Goal: Task Accomplishment & Management: Complete application form

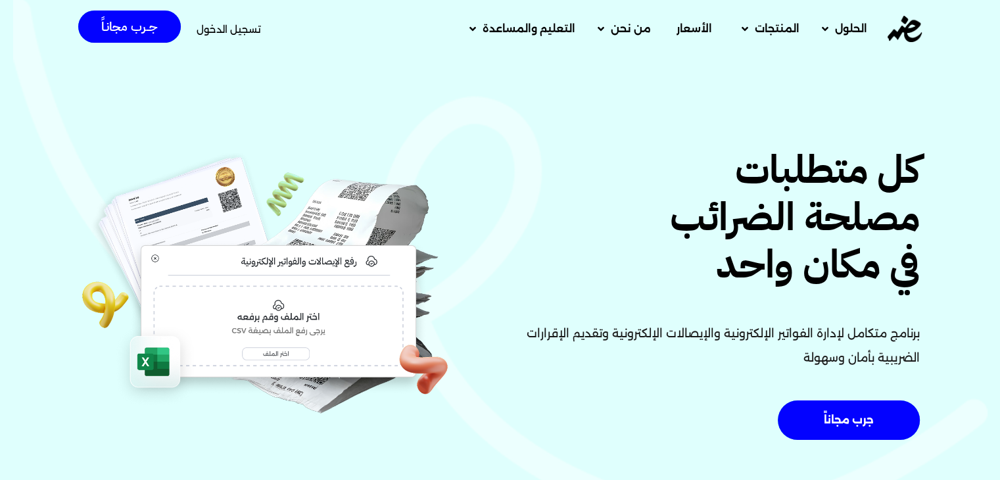
click at [224, 21] on div "تسجيل الدخول" at bounding box center [229, 29] width 64 height 24
click at [226, 27] on span "تسجيل الدخول" at bounding box center [229, 29] width 64 height 10
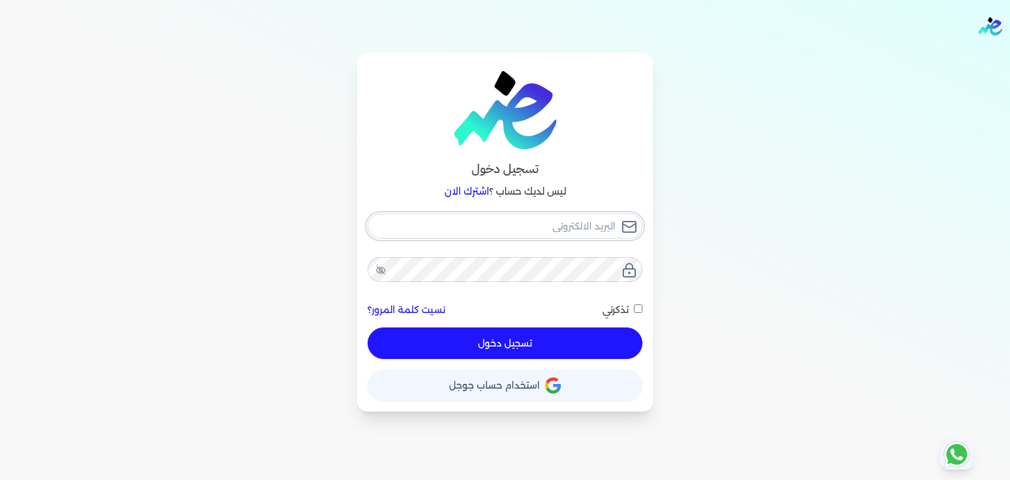
type input "[EMAIL_ADDRESS][DOMAIN_NAME]"
click at [584, 354] on button "تسجيل دخول" at bounding box center [505, 343] width 275 height 32
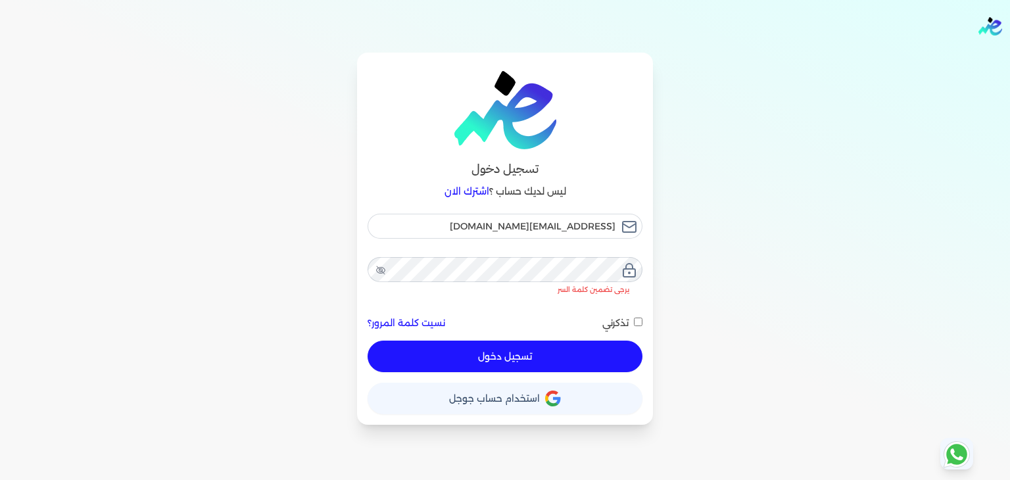
checkbox input "false"
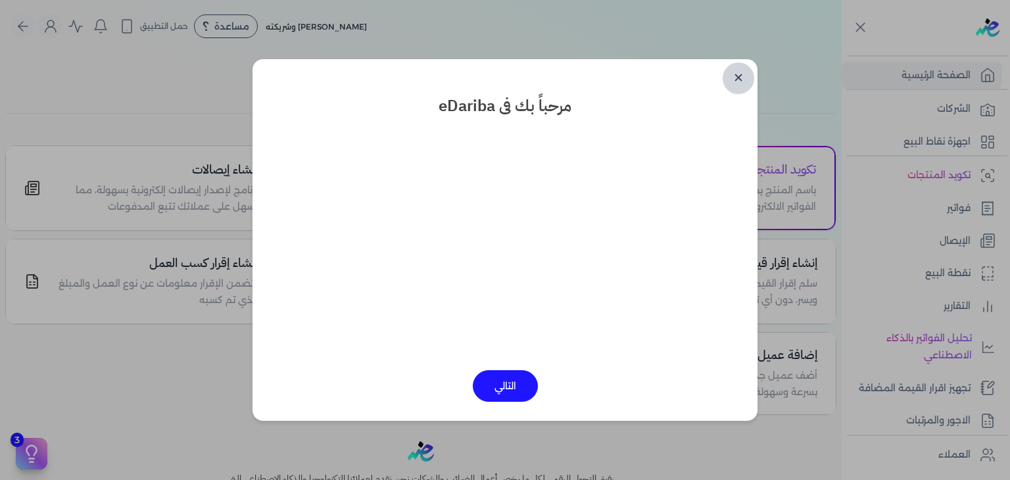
click at [738, 74] on link "✕" at bounding box center [739, 78] width 32 height 32
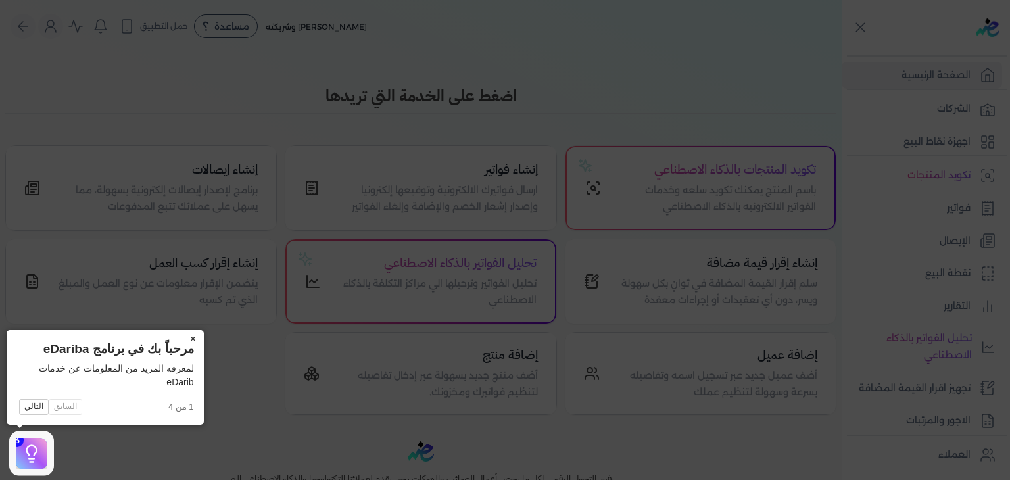
click at [190, 337] on button "×" at bounding box center [193, 339] width 21 height 18
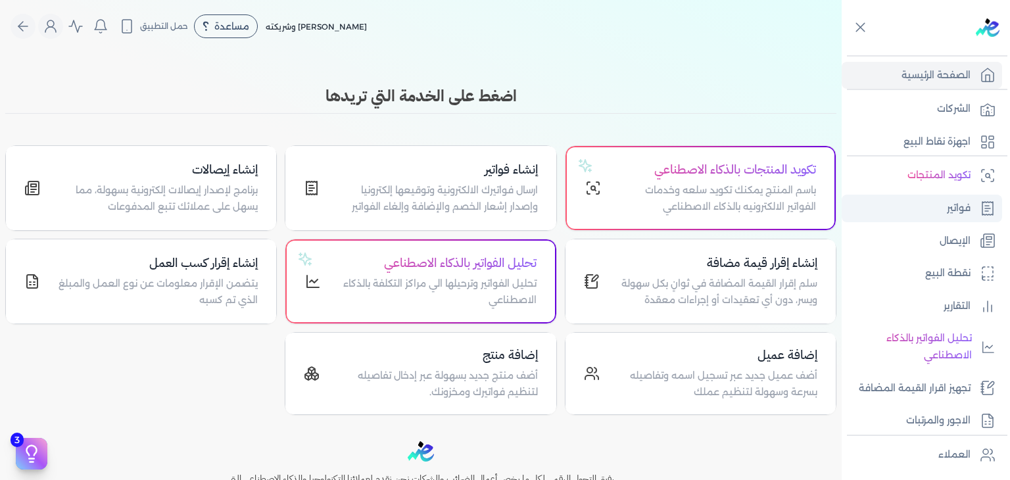
click at [958, 200] on p "فواتير" at bounding box center [959, 208] width 24 height 17
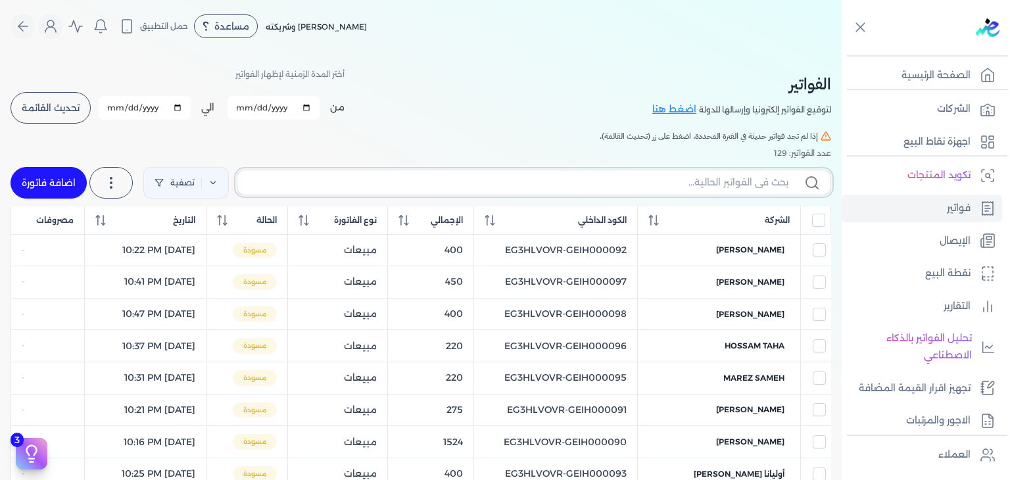
click at [744, 183] on input "text" at bounding box center [518, 183] width 540 height 14
paste input "EG3HLVOVR-GEIH000118"
type input "EG3HLVOVR-GEIH000118"
checkbox input "false"
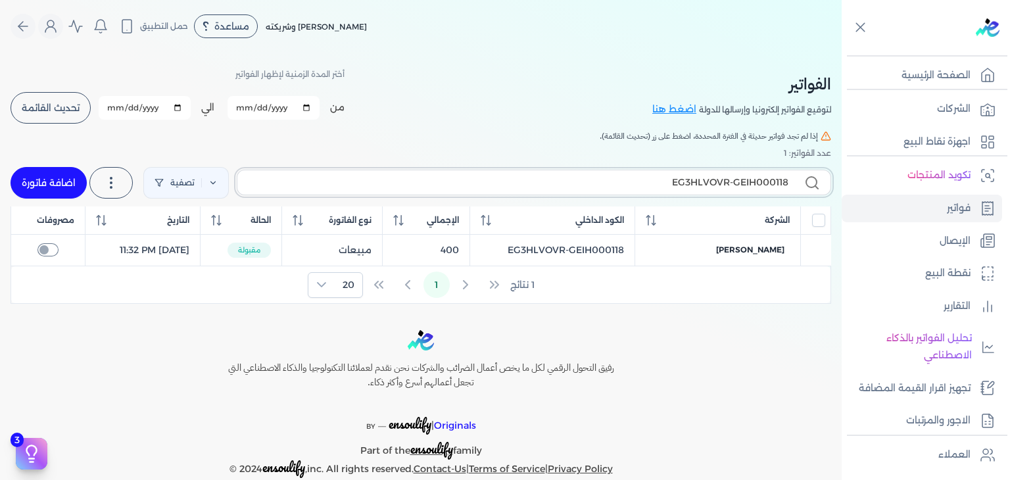
type input "EG3HLVOVR-GEIH00011"
checkbox input "false"
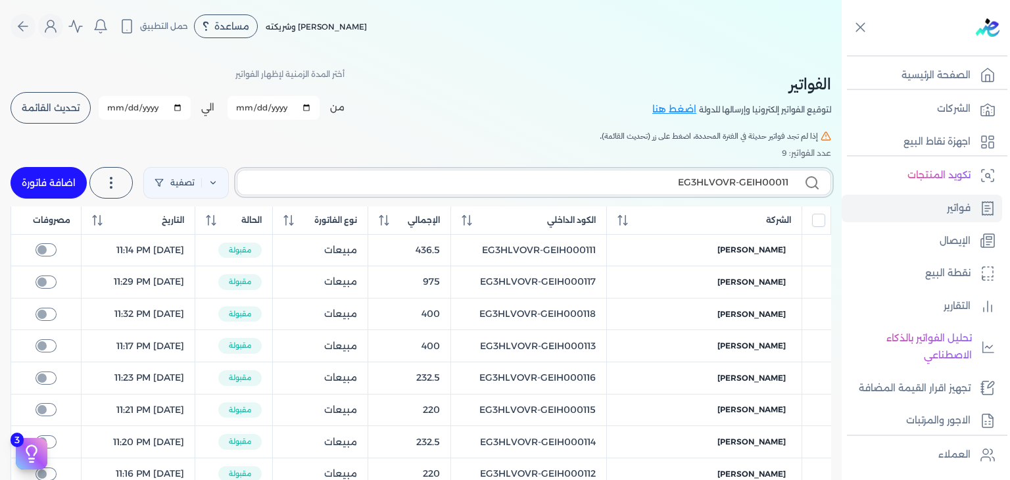
type input "EG3HLVOVR-GEIH000119"
checkbox input "false"
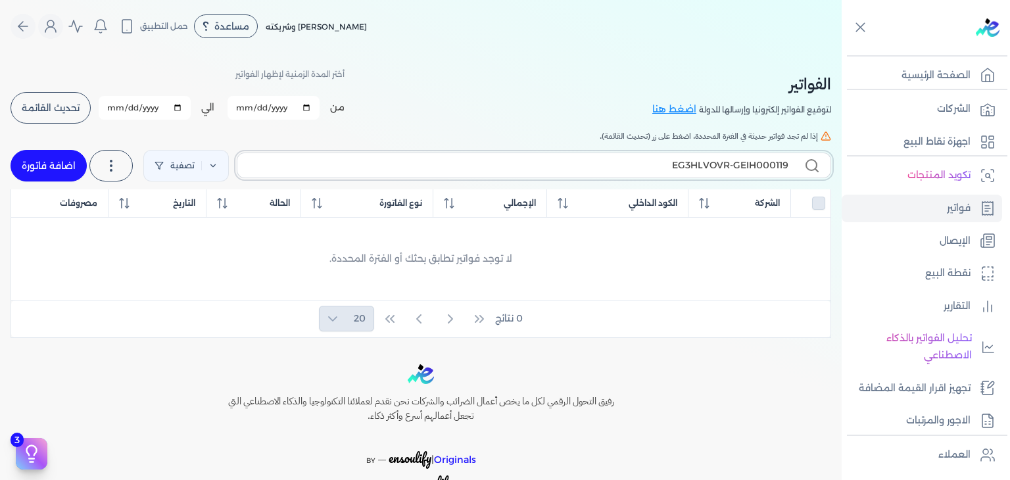
type input "EG3HLVOVR-GEIH000119"
click at [41, 153] on link "اضافة فاتورة" at bounding box center [49, 166] width 76 height 32
select select "EGP"
select select "B"
select select "EGS"
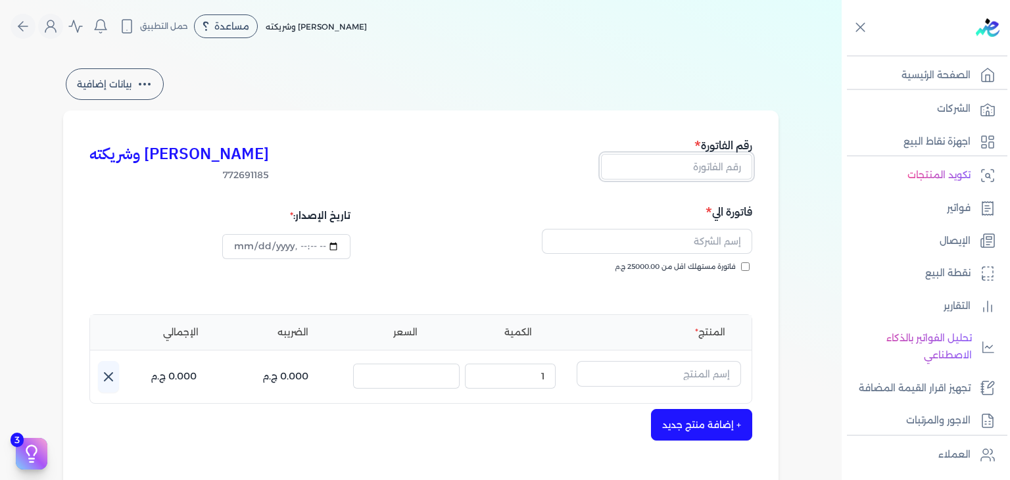
click at [708, 158] on input "text" at bounding box center [676, 166] width 151 height 25
paste input "EG3HLVOVR-GEIH000118"
click at [723, 177] on input "EG3HLVOVR-GEIH000118" at bounding box center [676, 166] width 151 height 25
paste input "9"
type input "EG3HLVOVR-GEIH000119"
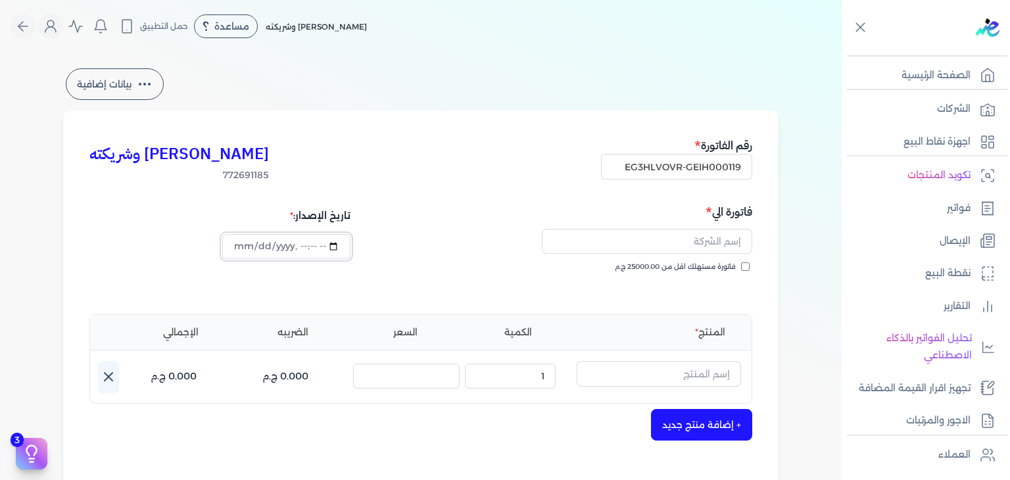
click at [245, 244] on input "datetime-local" at bounding box center [286, 246] width 128 height 25
type input "[DATE]T15:17:13"
click at [749, 264] on input "فاتورة مستهلك اقل من 25000.00 ج.م" at bounding box center [745, 266] width 9 height 9
checkbox input "true"
paste input "[PERSON_NAME]"
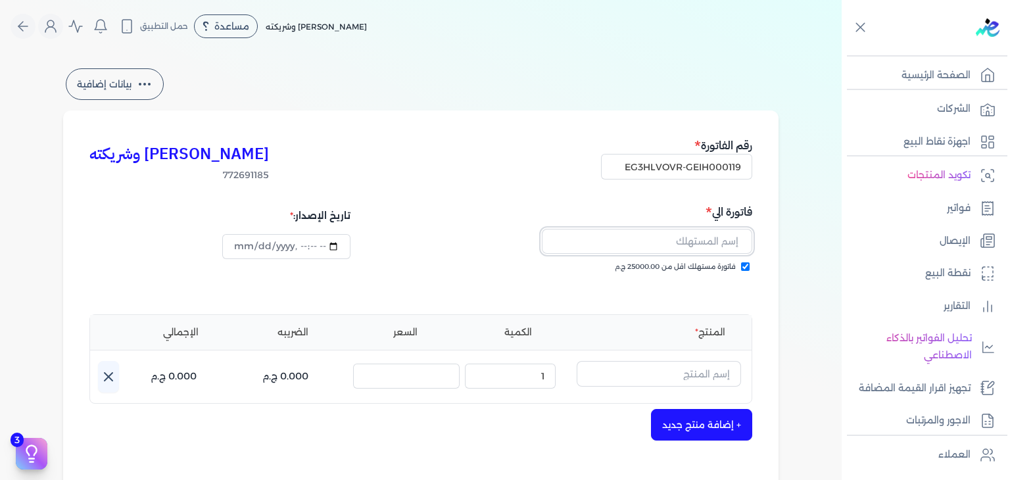
click at [699, 241] on input "text" at bounding box center [647, 241] width 210 height 25
type input "[PERSON_NAME]"
click at [655, 375] on input "text" at bounding box center [659, 373] width 164 height 25
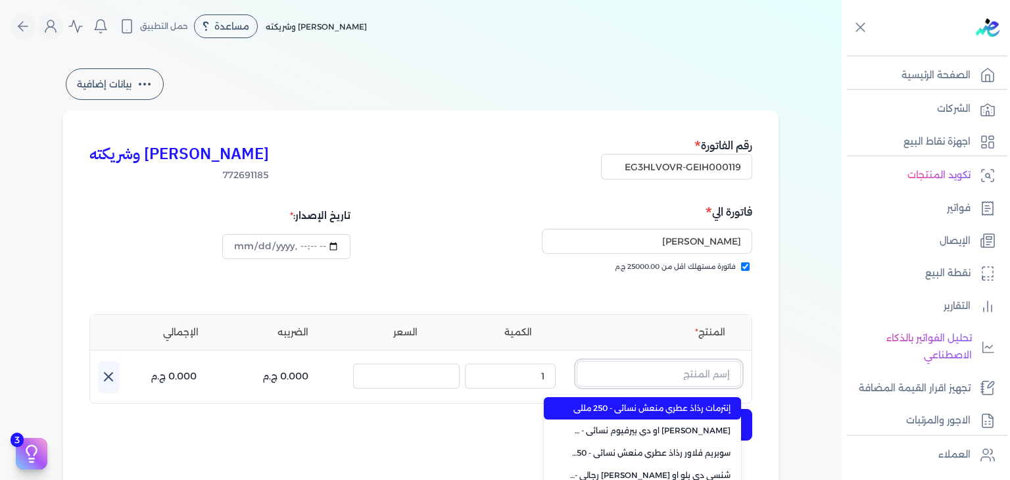
paste input "ميس سينو رذاذ عطري منعش نسائي - 250 مللي"
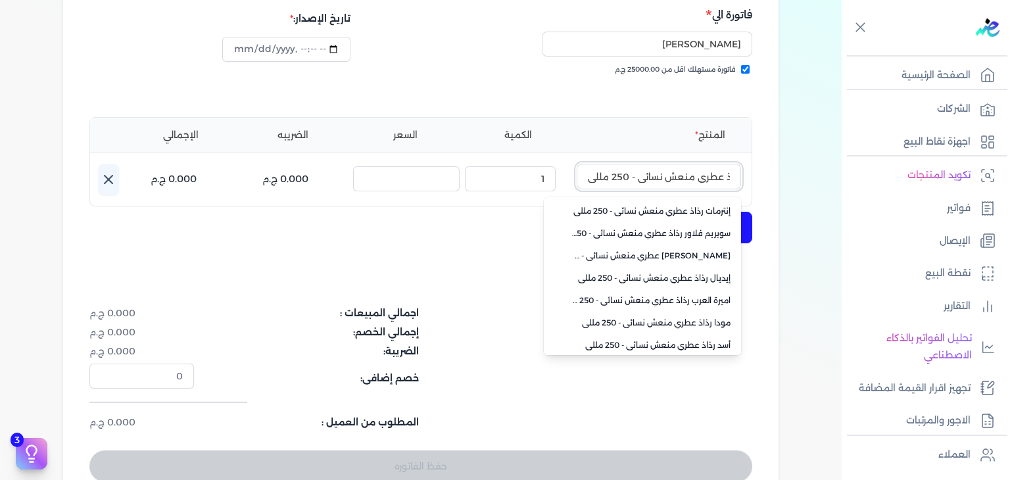
drag, startPoint x: 636, startPoint y: 179, endPoint x: 456, endPoint y: 156, distance: 180.9
click at [456, 156] on div "المنتج الكمية السعر الضريبه الإجمالي اسم المنتج : [PERSON_NAME] عطري منعش نسائي…" at bounding box center [420, 161] width 663 height 89
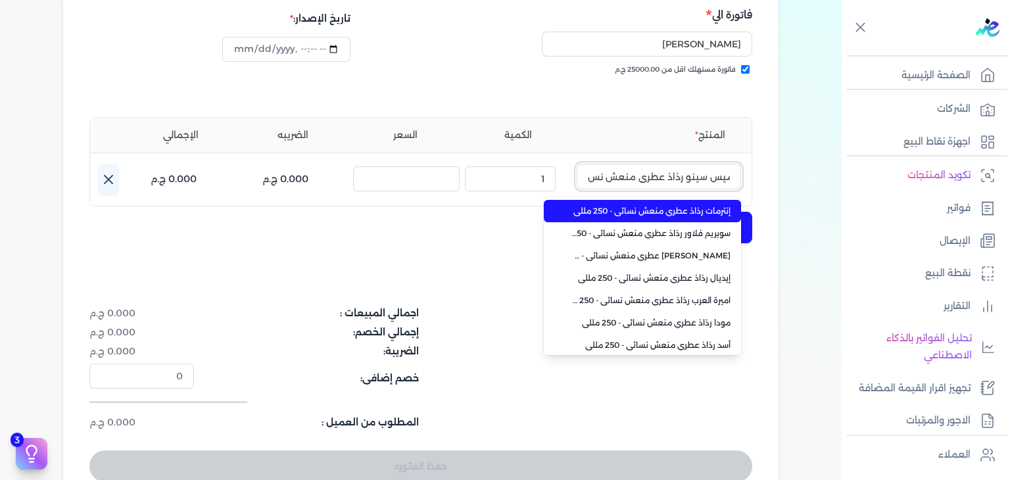
scroll to position [0, 0]
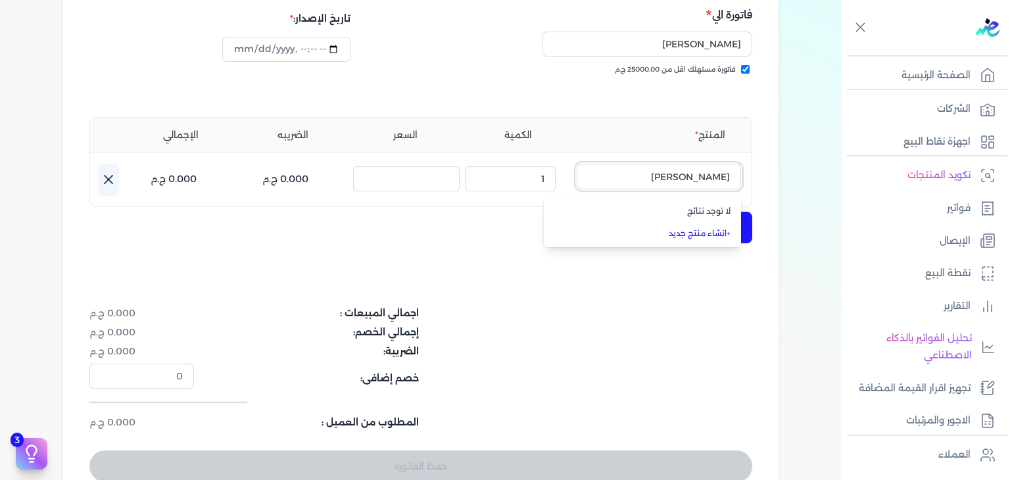
type input "[PERSON_NAME]"
click at [705, 241] on li "+ انشاء منتج جديد" at bounding box center [642, 233] width 197 height 22
click at [715, 224] on button "+ إضافة منتج جديد" at bounding box center [701, 228] width 101 height 32
click at [723, 233] on button "+ إضافة منتج جديد" at bounding box center [701, 228] width 101 height 32
click at [697, 183] on input "text" at bounding box center [659, 176] width 164 height 25
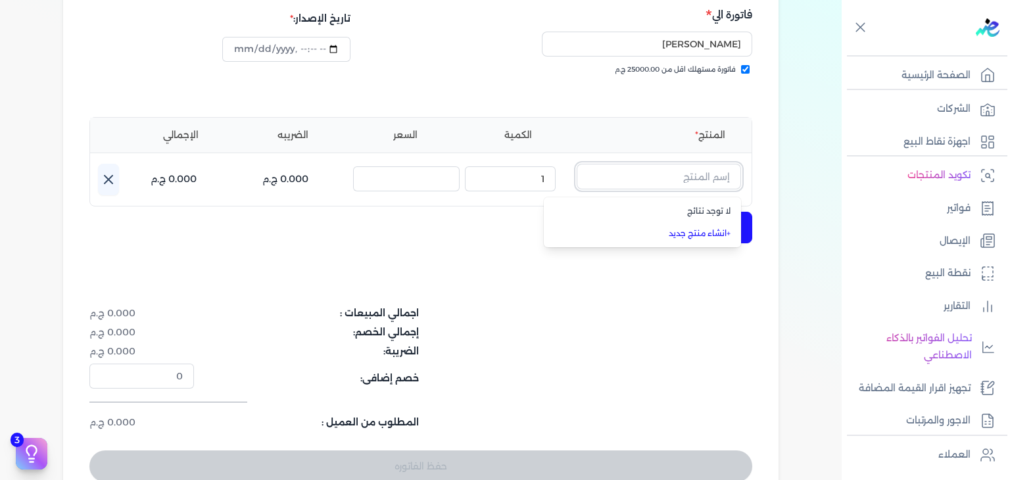
paste input "EPCF-P-RFM-W-250-17"
type input "EPCF-P-RFM-W-250-17"
click at [718, 239] on link "+ انشاء منتج جديد" at bounding box center [650, 233] width 160 height 12
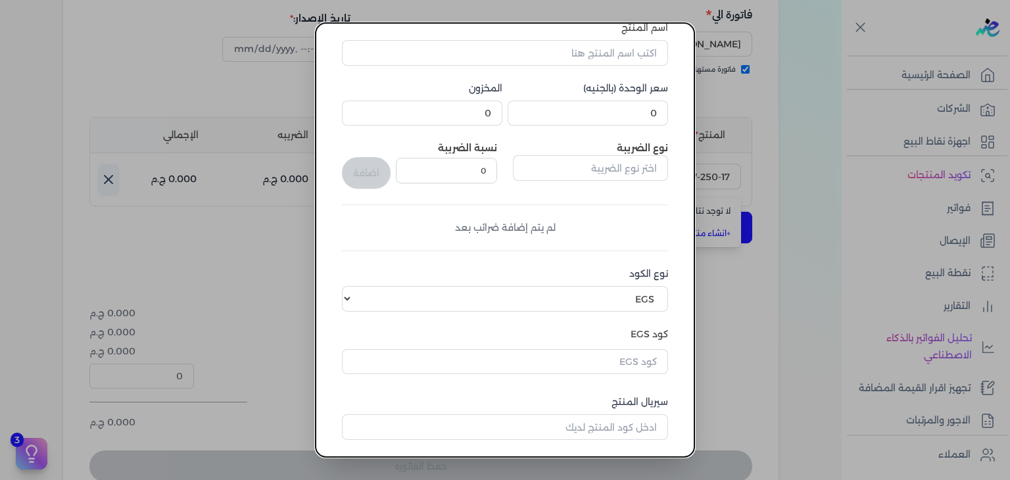
scroll to position [197, 0]
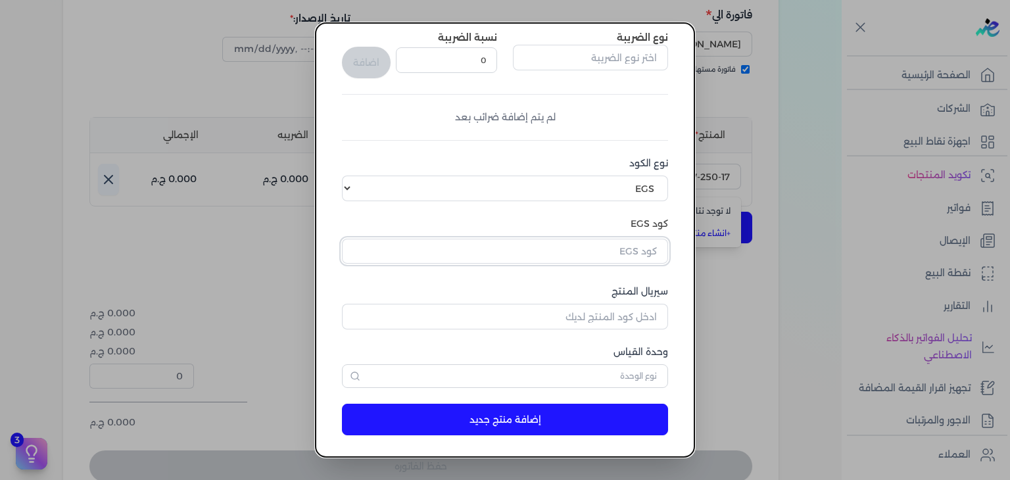
click at [641, 252] on input "text" at bounding box center [505, 251] width 326 height 25
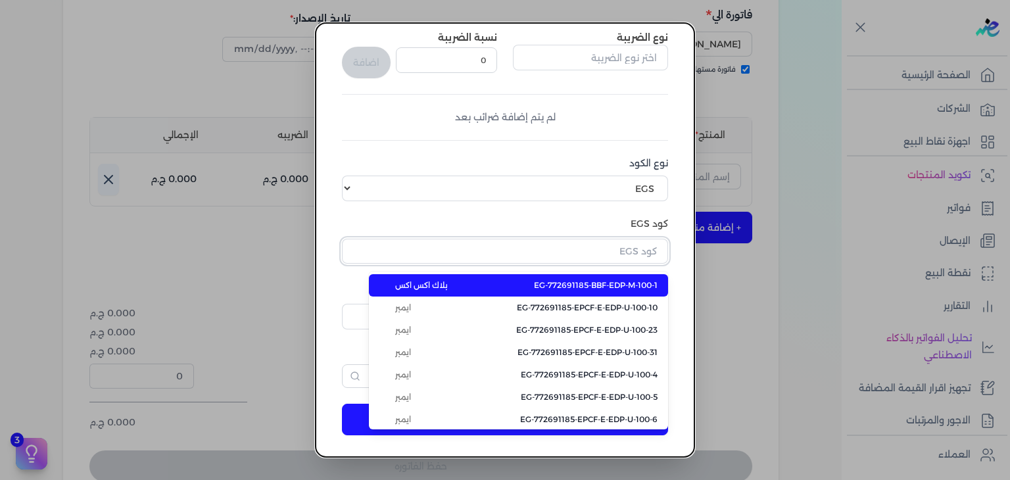
paste input "EG-772691185-EPCF-P-RFM-W-250-17"
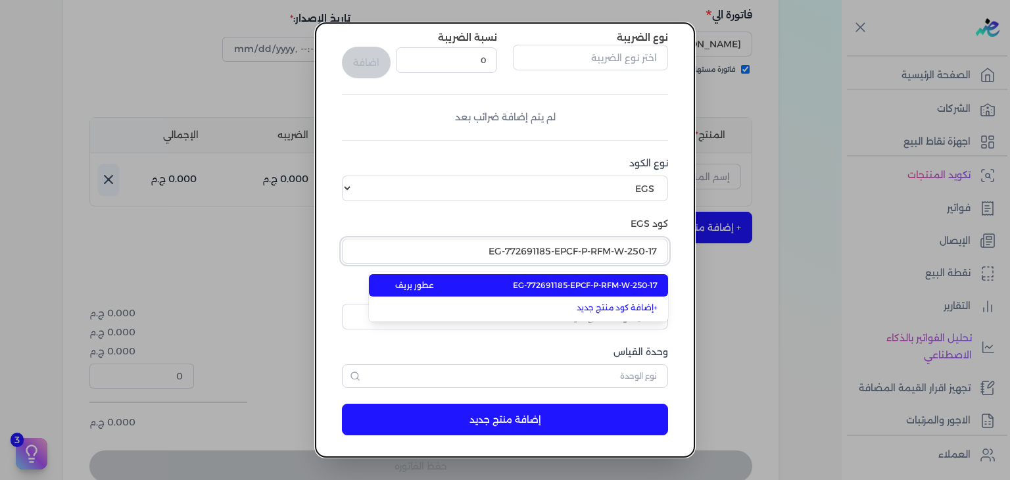
type input "EG-772691185-EPCF-P-RFM-W-250-17"
click at [631, 284] on span "EG-772691185-EPCF-P-RFM-W-250-17" at bounding box center [585, 285] width 145 height 12
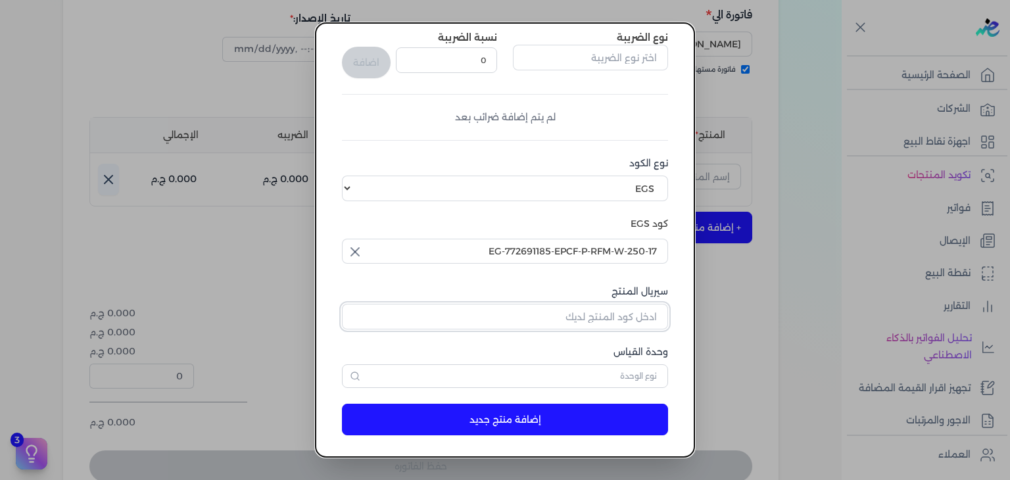
drag, startPoint x: 619, startPoint y: 312, endPoint x: 638, endPoint y: 310, distance: 19.2
click at [619, 312] on input "سيريال المنتج" at bounding box center [505, 316] width 326 height 25
paste input "ZDADBD8B44E558E4E3DD9Z-1"
type input "ZDADBD8B44E558E4E3DD9Z-1"
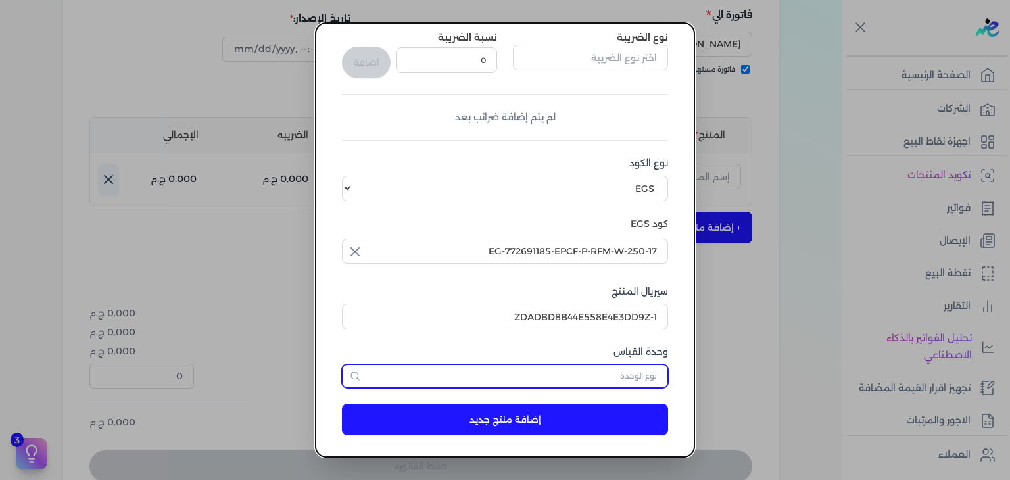
click at [626, 371] on input "text" at bounding box center [505, 376] width 326 height 24
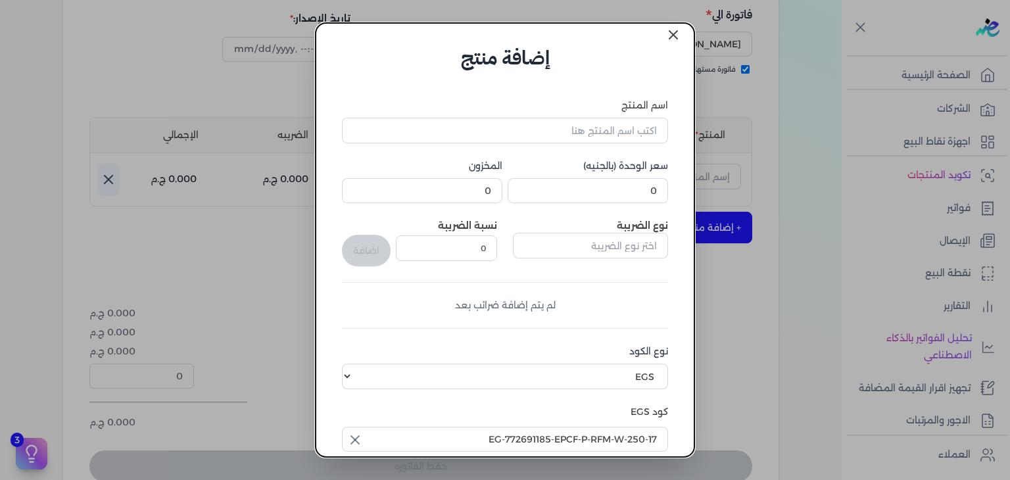
scroll to position [0, 0]
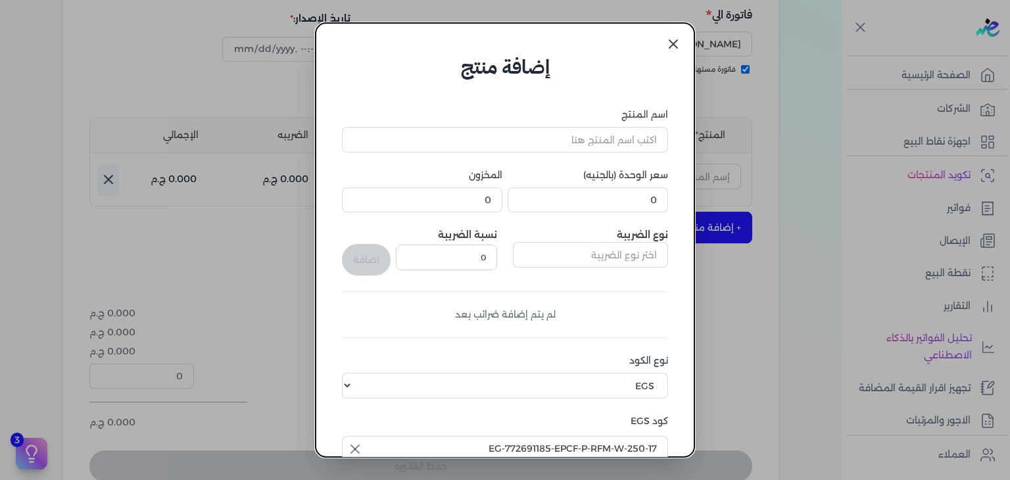
type input "وحدة نشاط"
click at [634, 198] on input "0" at bounding box center [588, 199] width 160 height 25
paste input "232.5"
type input "232.5"
click at [473, 204] on input "0" at bounding box center [422, 199] width 160 height 25
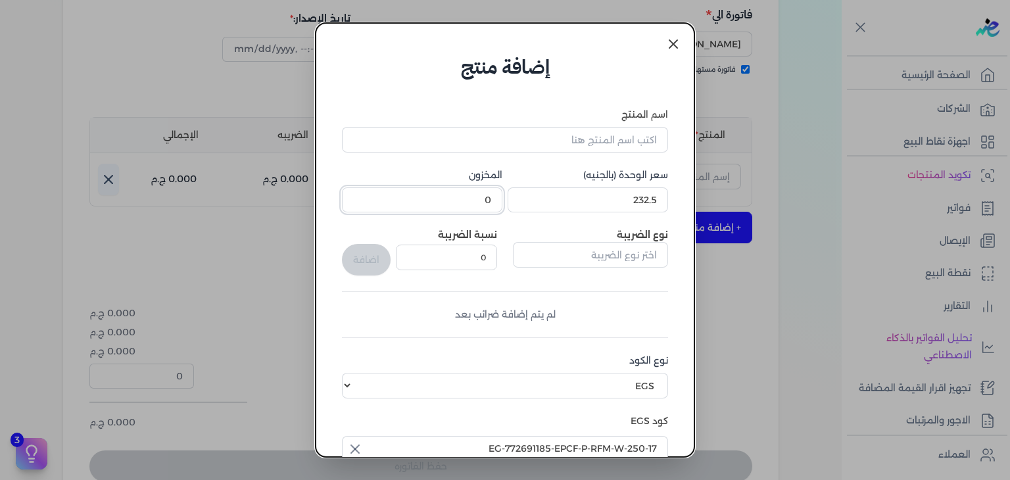
click at [473, 204] on input "0" at bounding box center [422, 199] width 160 height 25
type input "6"
click at [632, 137] on input "اسم المنتج" at bounding box center [505, 139] width 326 height 25
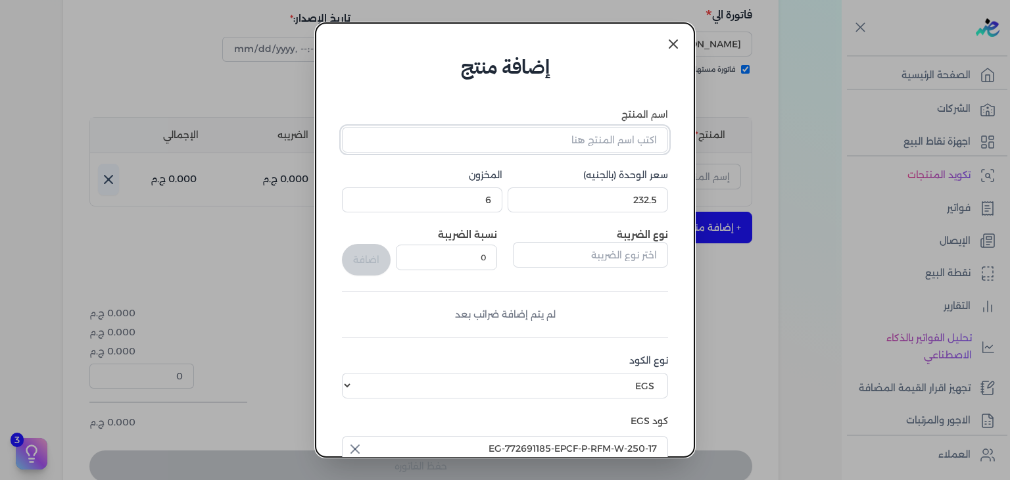
paste input "ميس سينو رذاذ عطري منعش نسائي - 250 مللي"
type input "ميس سينو رذاذ عطري منعش نسائي - 250 مللي"
click at [503, 101] on form "اسم المنتج ميس سينو رذاذ عطري منعش نسائي - 250 مللي سعر الوحدة (بالجنيه) 232.5 …" at bounding box center [505, 364] width 352 height 564
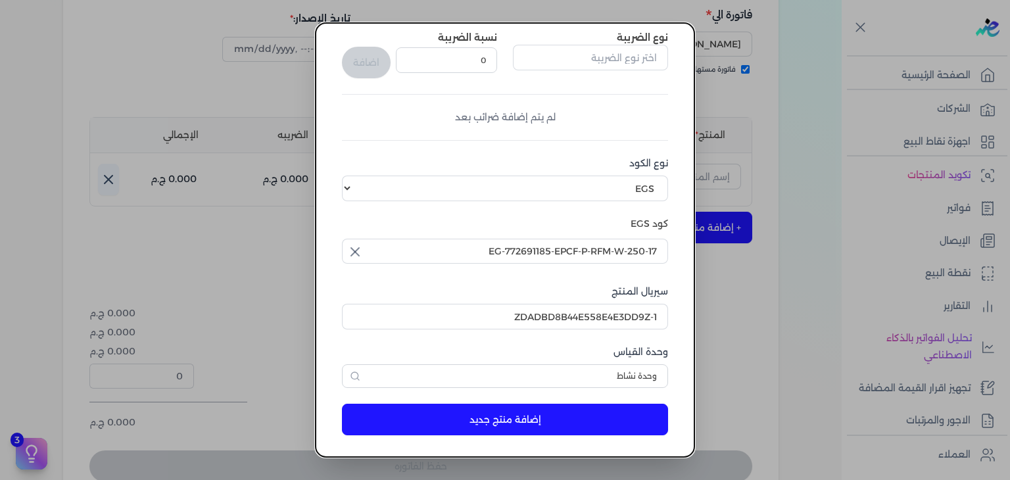
scroll to position [201, 0]
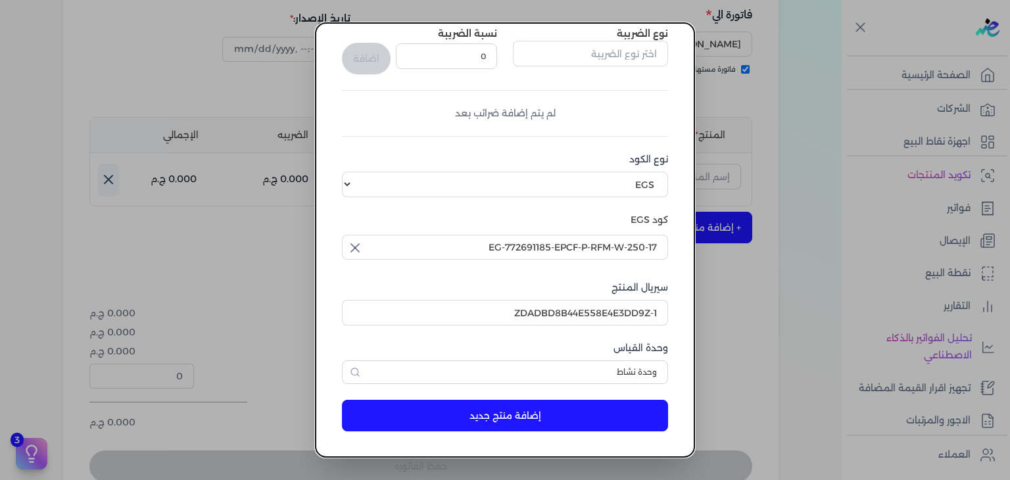
click at [550, 422] on button "إضافة منتج جديد" at bounding box center [505, 416] width 326 height 32
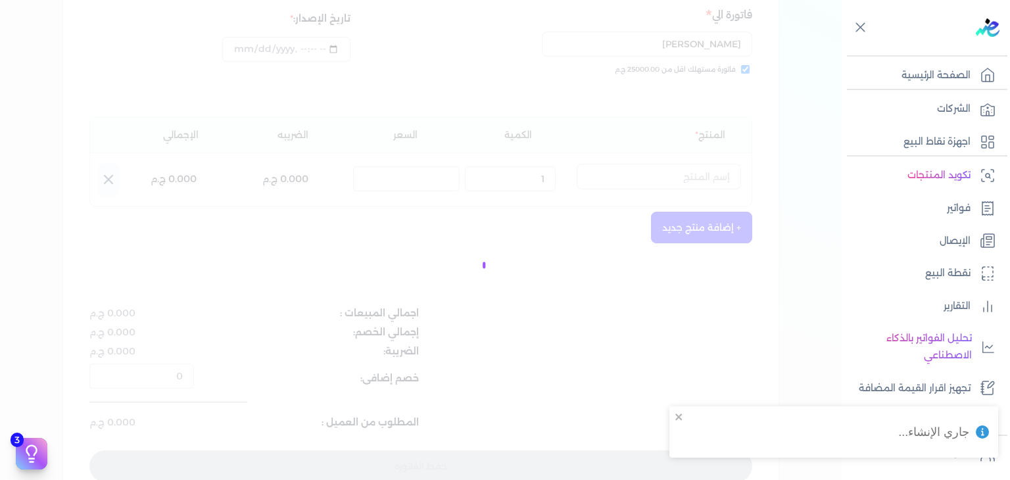
select select "EGS"
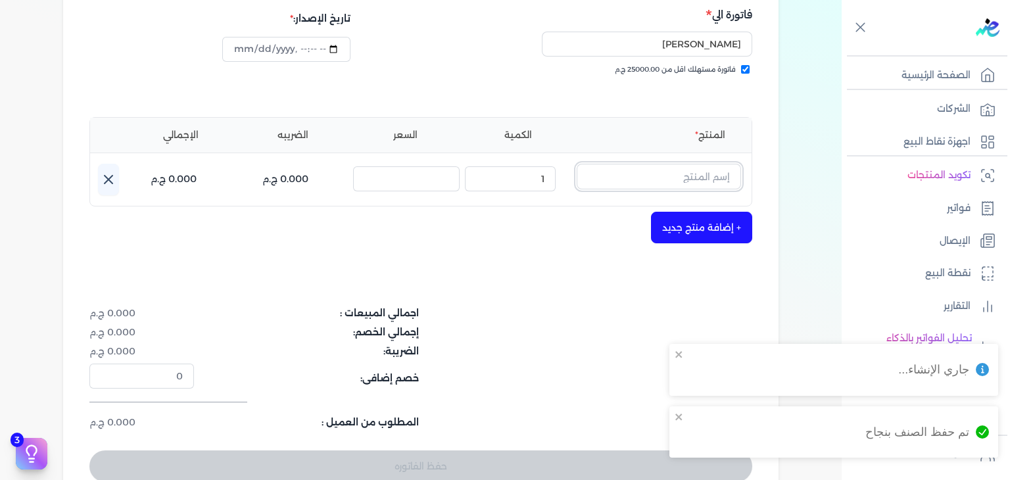
click at [641, 176] on input "text" at bounding box center [659, 176] width 164 height 25
paste input "ميس سينو رذاذ عطري منعش نسائي - 250 مللي"
type input "ميس سينو رذاذ عطري منعش نسائي - 250 مللي"
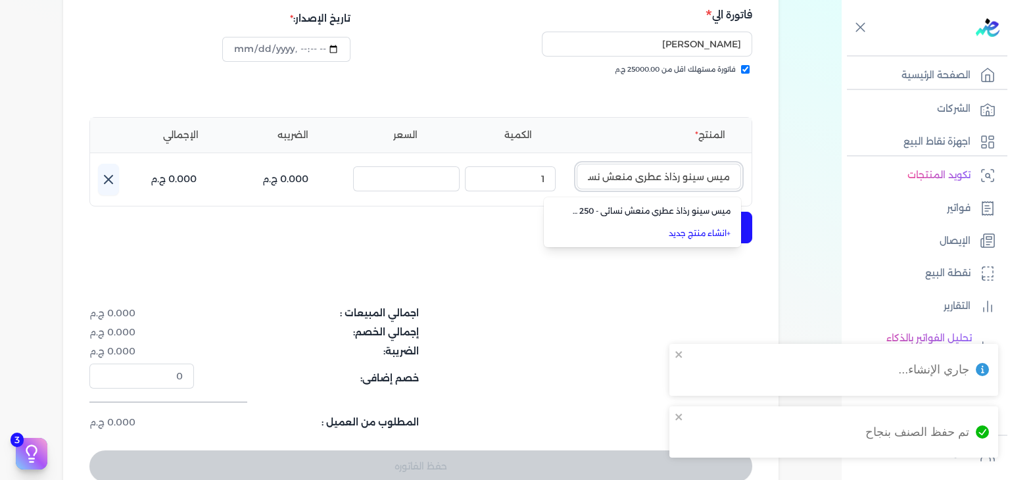
scroll to position [0, -59]
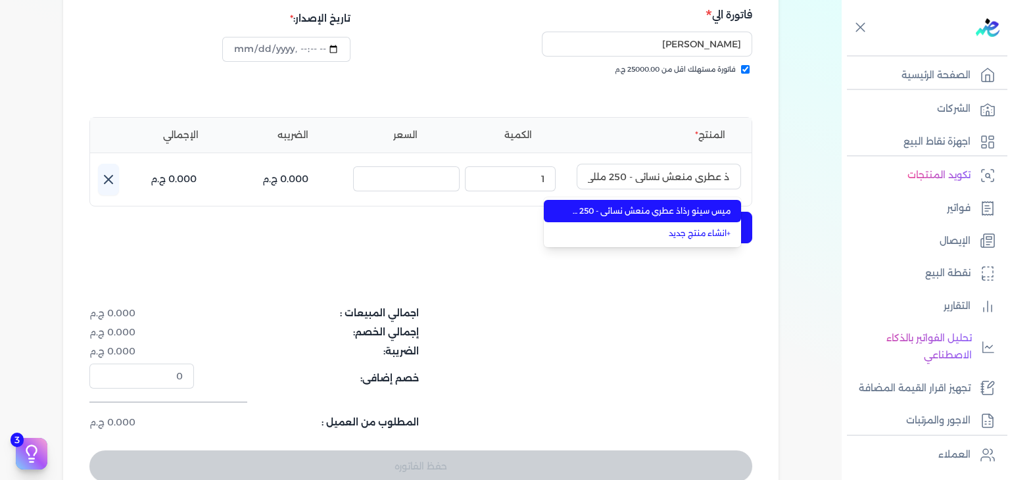
click at [658, 206] on span "ميس سينو رذاذ عطري منعش نسائي - 250 مللي" at bounding box center [650, 211] width 160 height 12
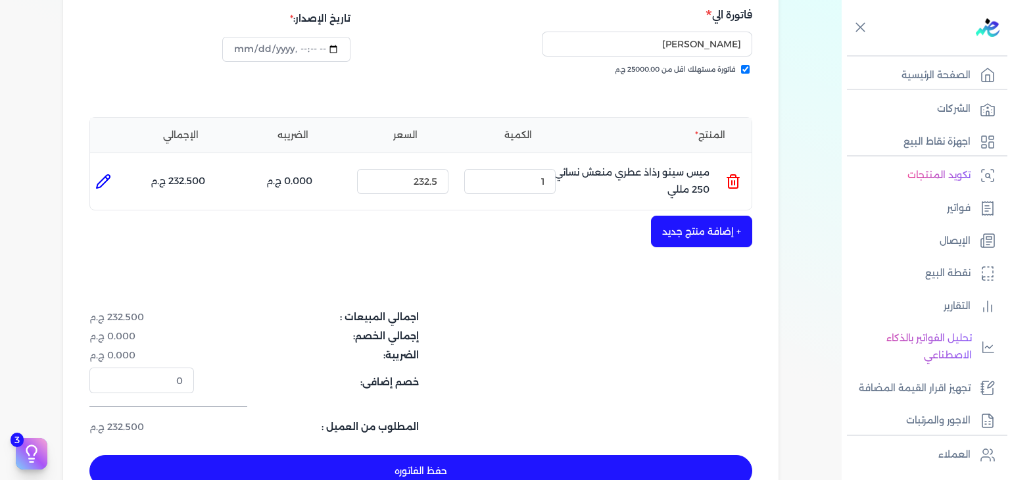
click at [484, 464] on button "حفظ الفاتوره" at bounding box center [420, 471] width 663 height 32
type input "[DATE]"
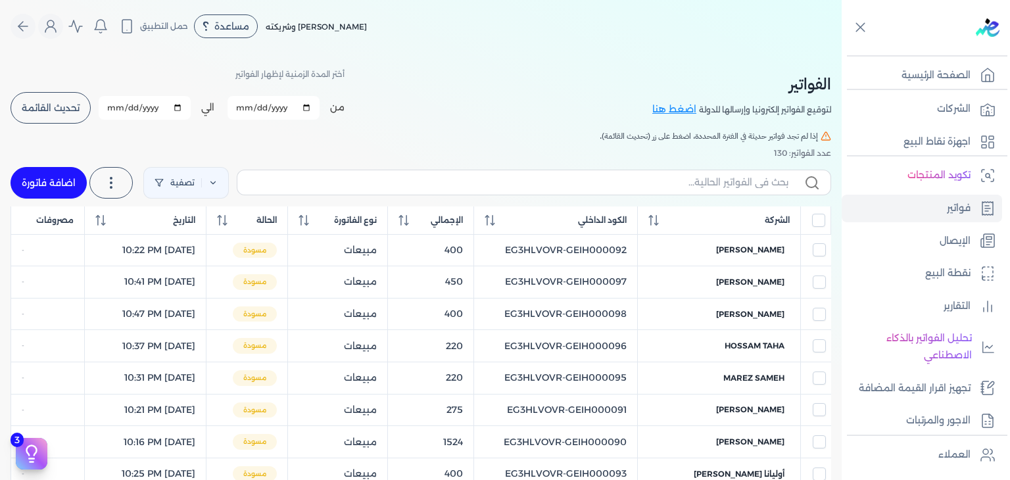
click at [734, 190] on label at bounding box center [534, 182] width 594 height 25
click at [734, 189] on input "text" at bounding box center [518, 183] width 540 height 14
paste input "EG3HLVOVR-GEIH000119"
type input "EG3HLVOVR-GEIH000119"
checkbox input "false"
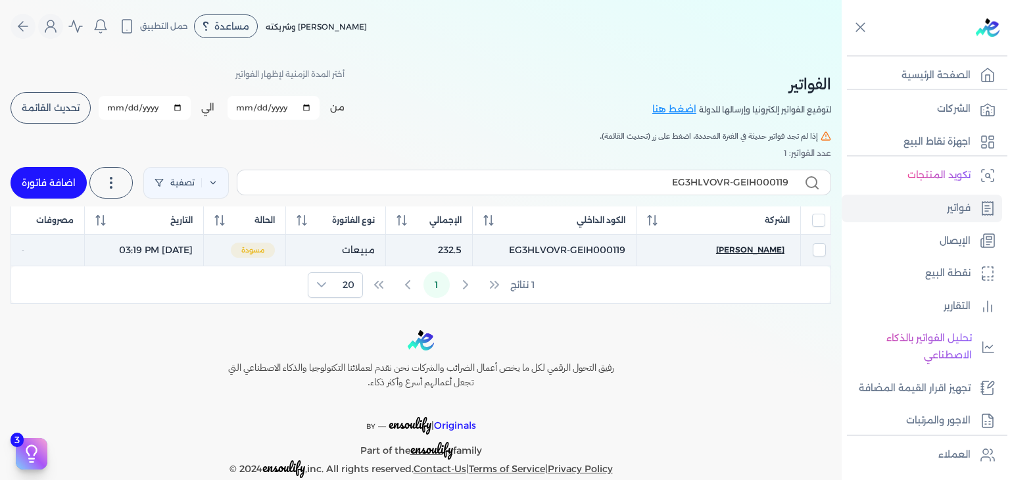
click at [751, 250] on span "[PERSON_NAME]" at bounding box center [750, 250] width 68 height 12
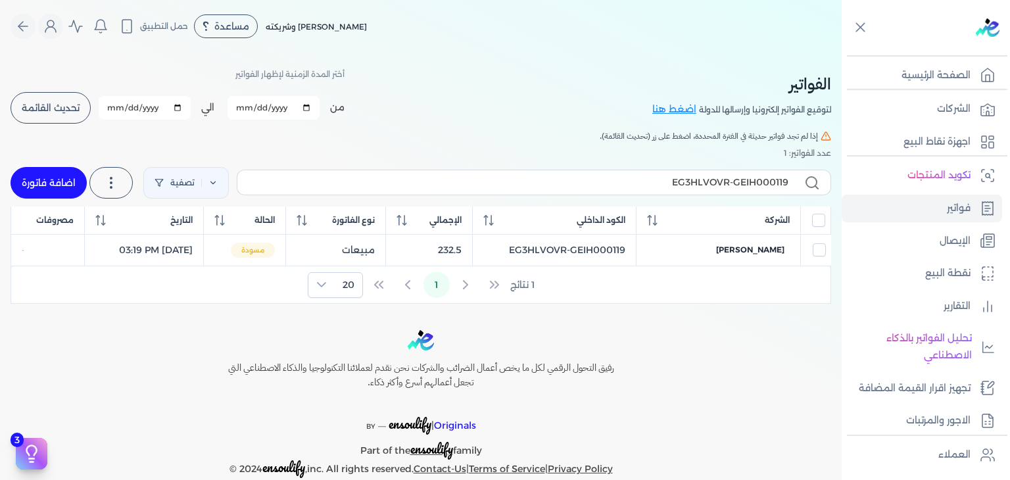
select select "EGP"
select select "B"
select select "EGS"
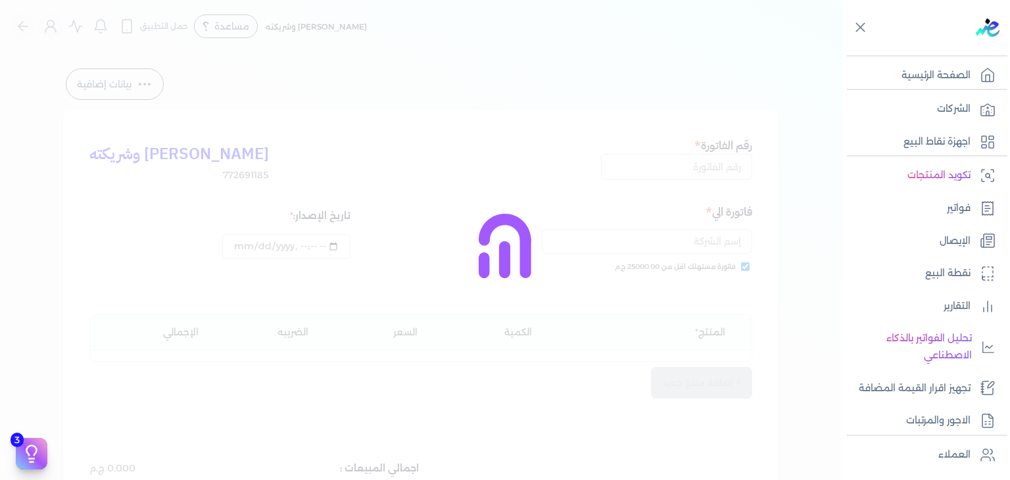
type input "EG3HLVOVR-GEIH000119"
checkbox input "true"
type input "[DATE]T15:19:46"
type input "[DATE]"
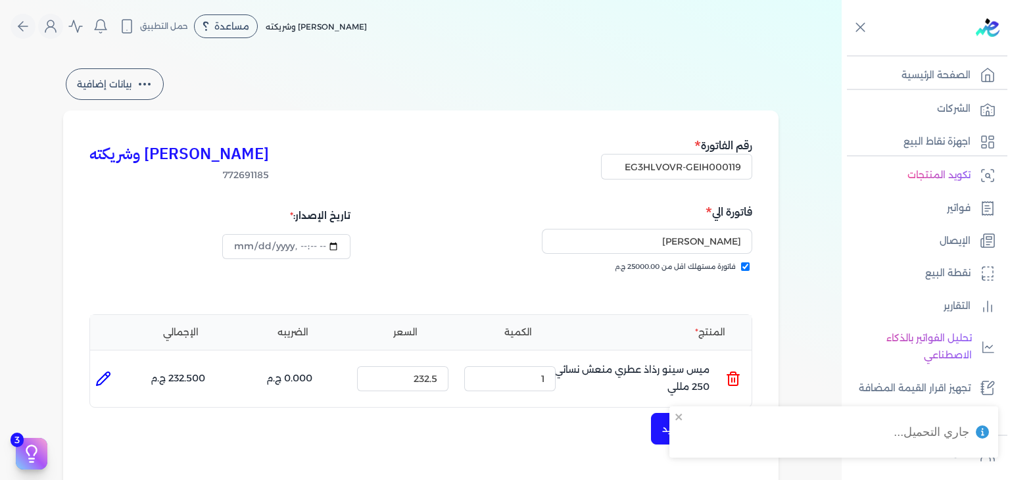
scroll to position [394, 0]
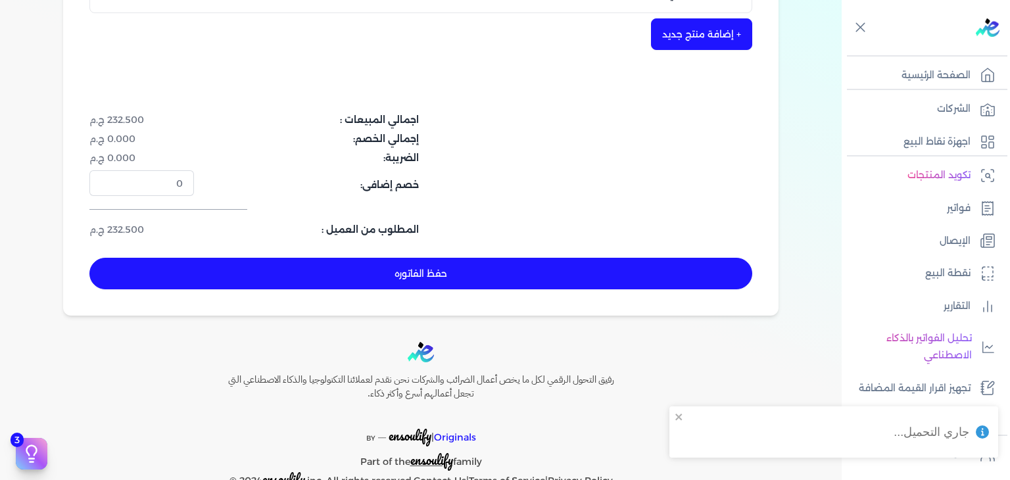
click at [415, 274] on button "حفظ الفاتوره" at bounding box center [420, 274] width 663 height 32
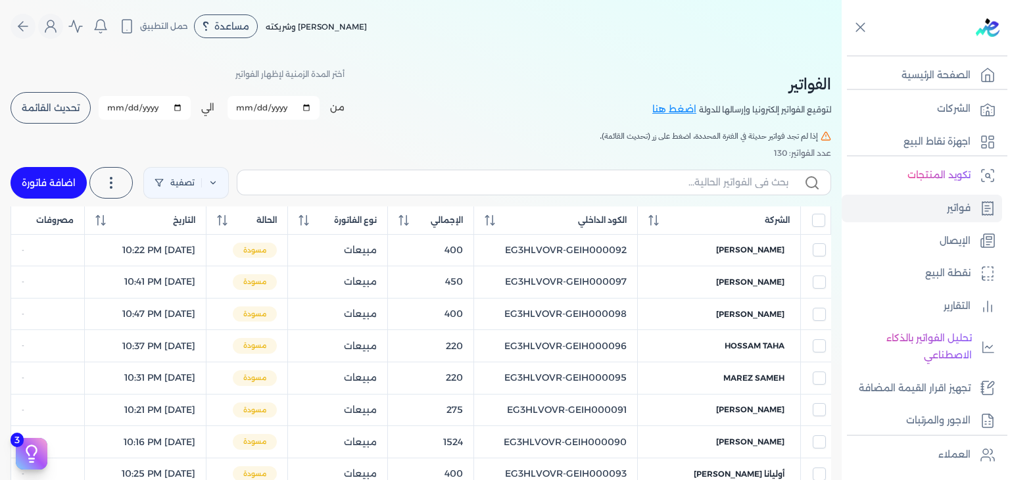
click at [53, 183] on link "اضافة فاتورة" at bounding box center [49, 183] width 76 height 32
select select "EGP"
select select "B"
select select "EGS"
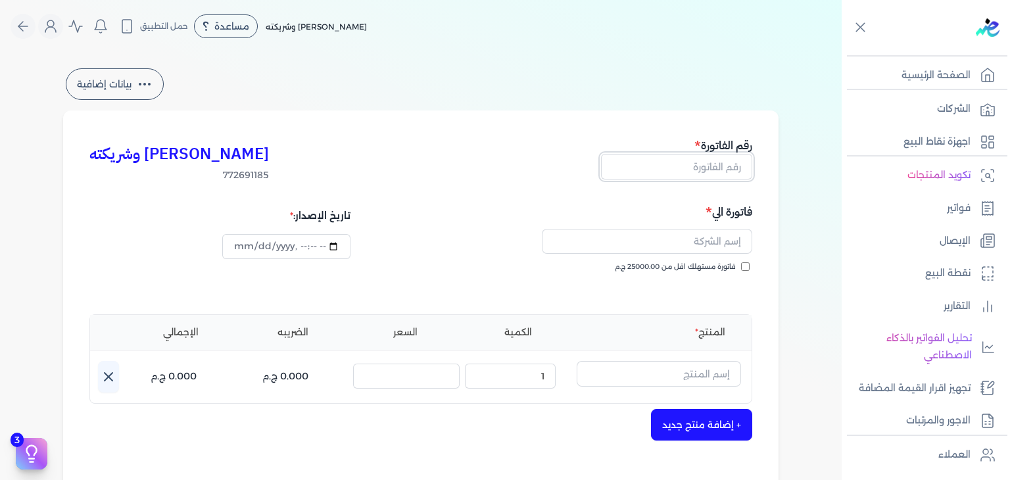
click at [665, 167] on input "text" at bounding box center [676, 166] width 151 height 25
paste input "[PERSON_NAME]"
type input "[PERSON_NAME]"
click at [749, 266] on input "فاتورة مستهلك اقل من 25000.00 ج.م" at bounding box center [745, 266] width 9 height 9
checkbox input "true"
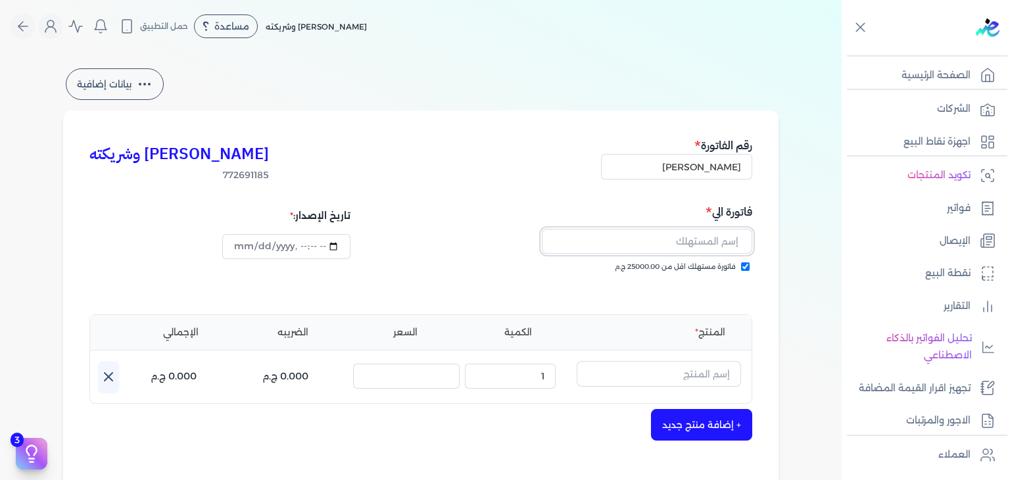
click at [734, 241] on input "text" at bounding box center [647, 241] width 210 height 25
paste input "[PERSON_NAME]"
type input "[PERSON_NAME]"
click at [721, 177] on input "[PERSON_NAME]" at bounding box center [676, 166] width 151 height 25
paste input "EG3HLVOVR-GEIH000119"
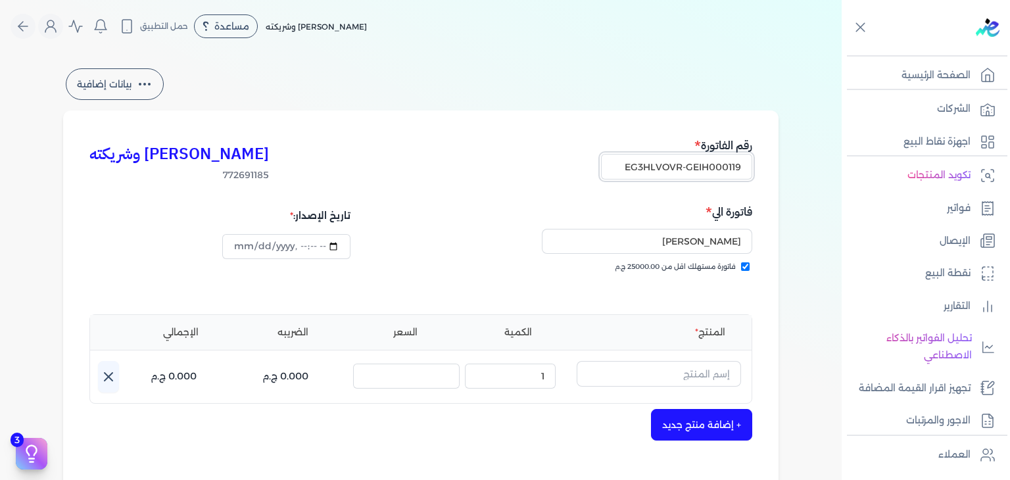
click at [707, 168] on input "EG3HLVOVR-GEIH000119" at bounding box center [676, 166] width 151 height 25
paste input "20"
type input "EG3HLVOVR-GEIH000120"
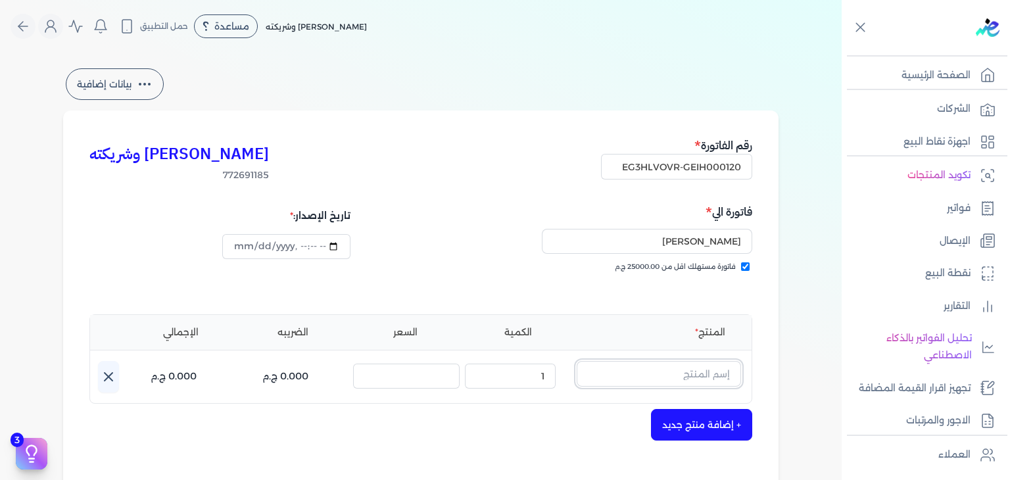
click at [694, 372] on input "text" at bounding box center [659, 373] width 164 height 25
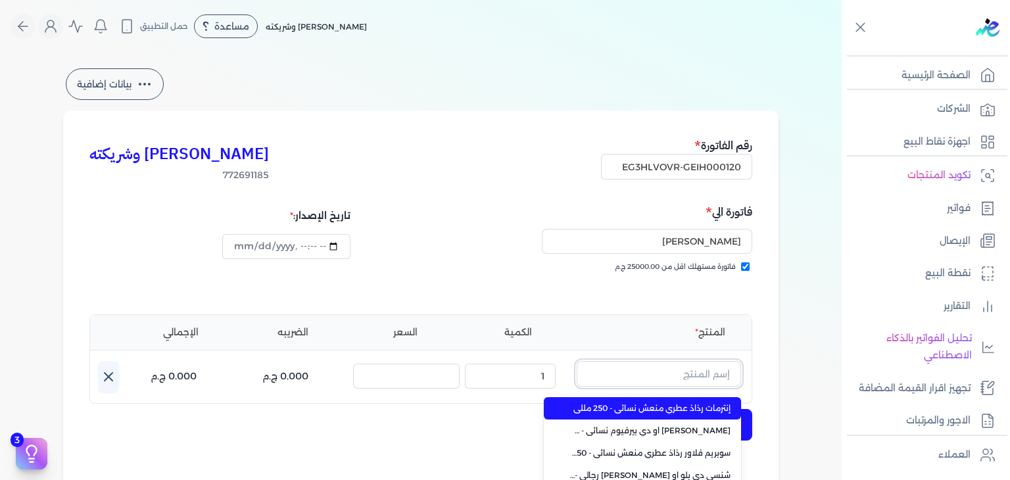
paste input "دير مس او دي بيرفيوم نسائي"
type input "دير مس او دي بيرفيوم نسائي"
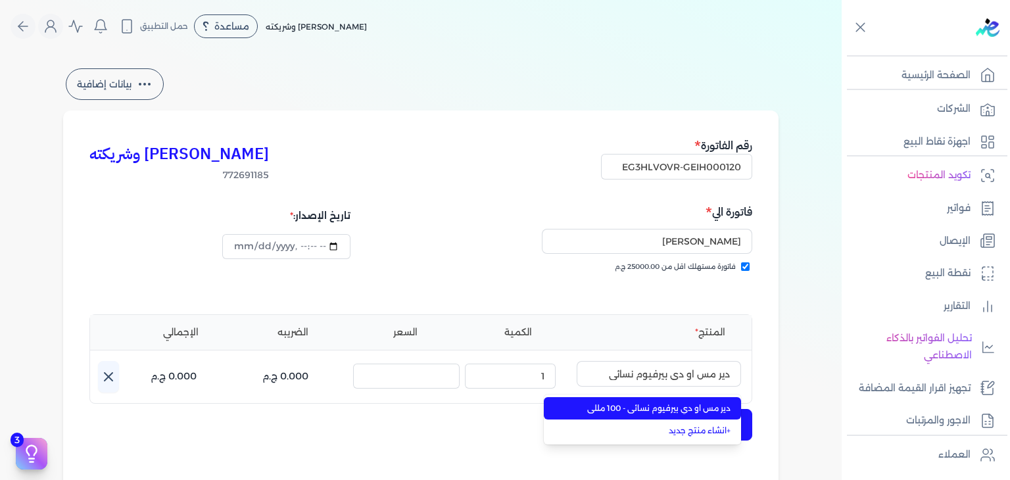
click at [709, 414] on li "دير مس او دي بيرفيوم نسائي - 100 مللي" at bounding box center [642, 408] width 197 height 22
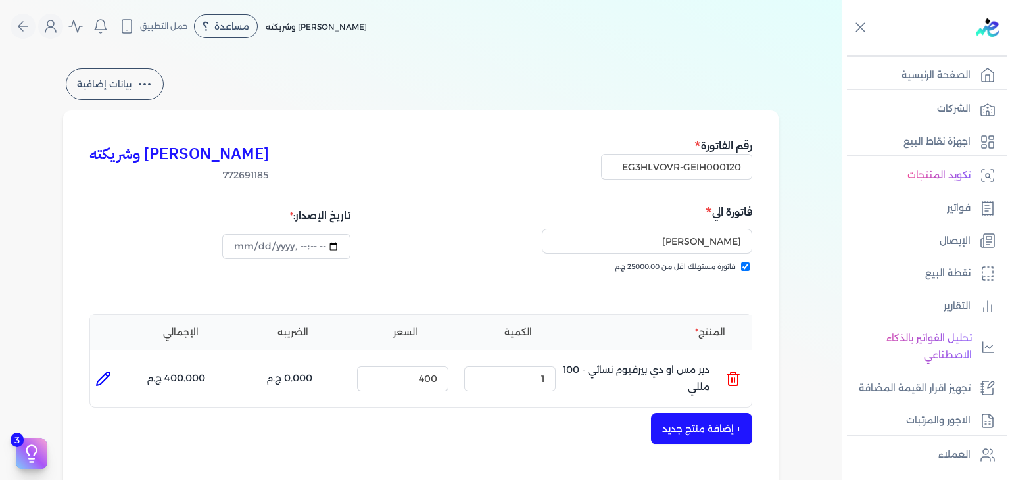
click at [717, 422] on button "+ إضافة منتج جديد" at bounding box center [701, 429] width 101 height 32
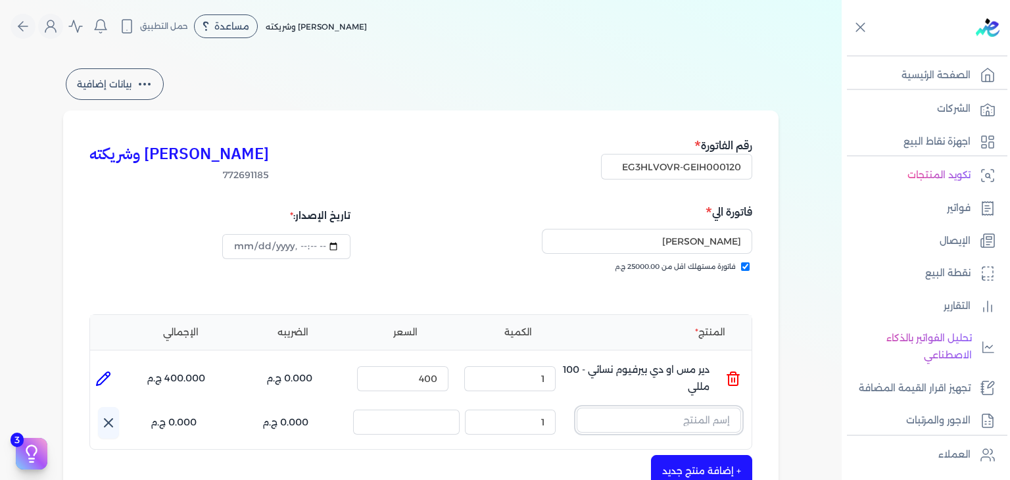
click at [702, 421] on input "text" at bounding box center [659, 420] width 164 height 25
paste input "كلمبا او دي بيرفيوم"
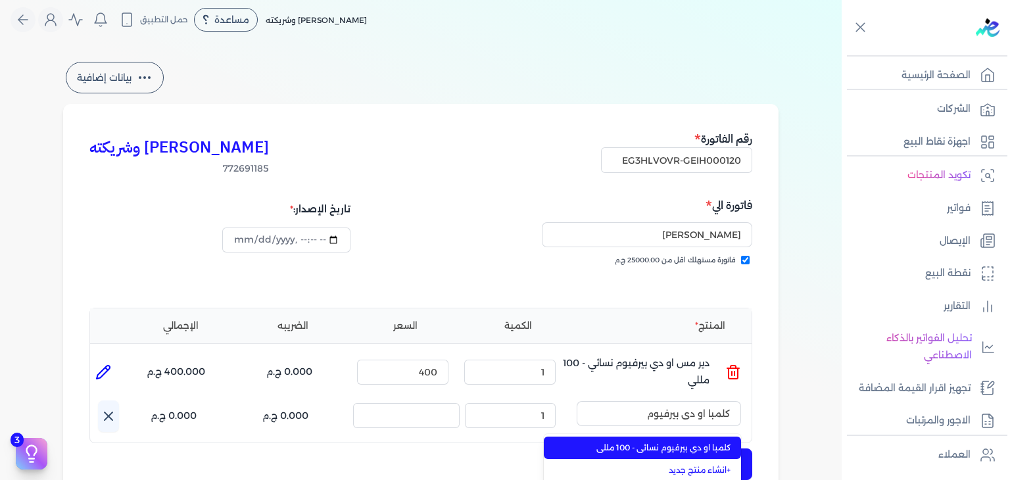
click at [692, 448] on span "كلمبا او دي بيرفيوم نسائي - 100 مللي" at bounding box center [650, 448] width 160 height 12
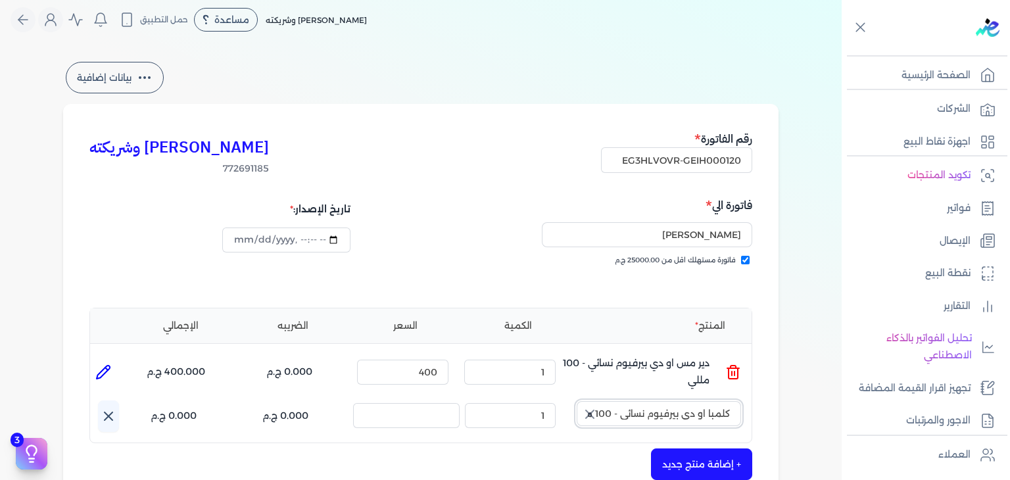
scroll to position [204, 0]
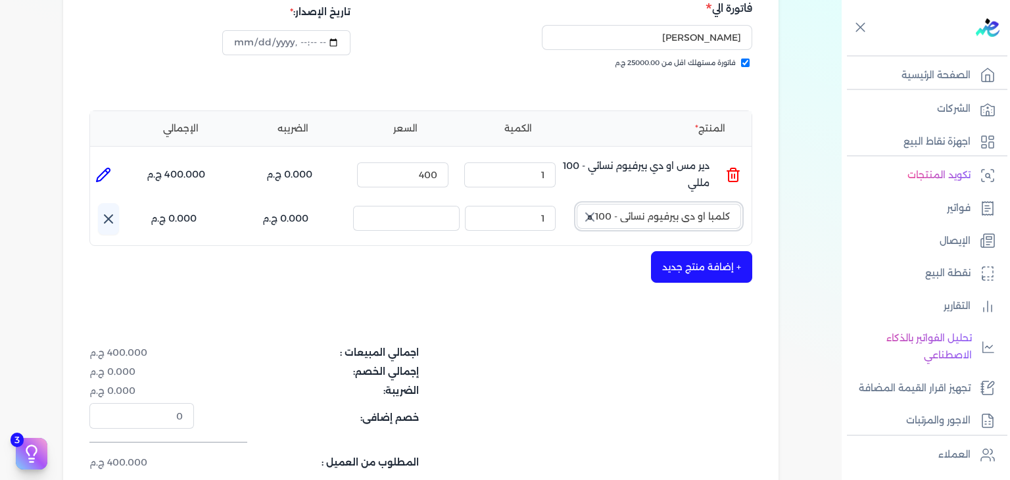
click at [638, 215] on input "كلمبا او دي بيرفيوم نسائي - 100 مللي" at bounding box center [659, 216] width 164 height 25
type input "كلمبا او دي بيرفيوم نسائي - 100 مللي"
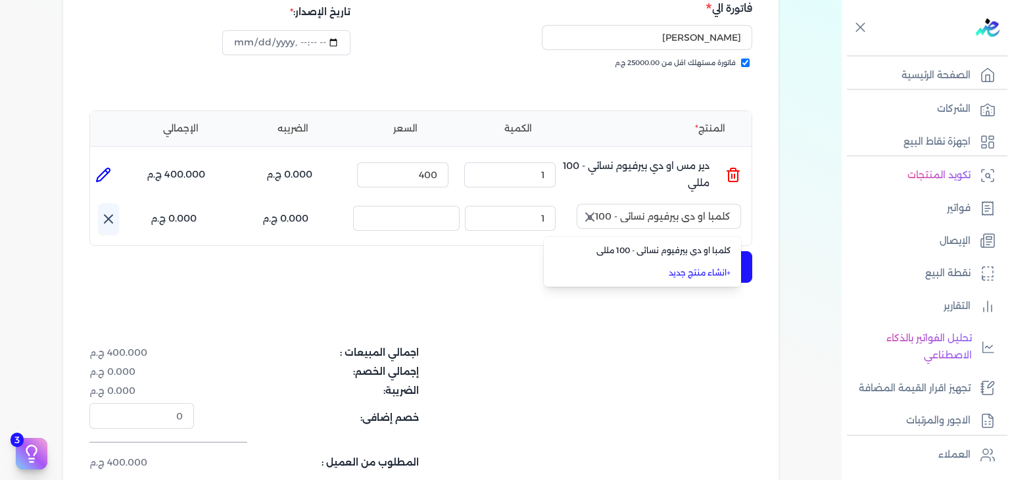
click at [594, 214] on icon "button" at bounding box center [590, 217] width 8 height 8
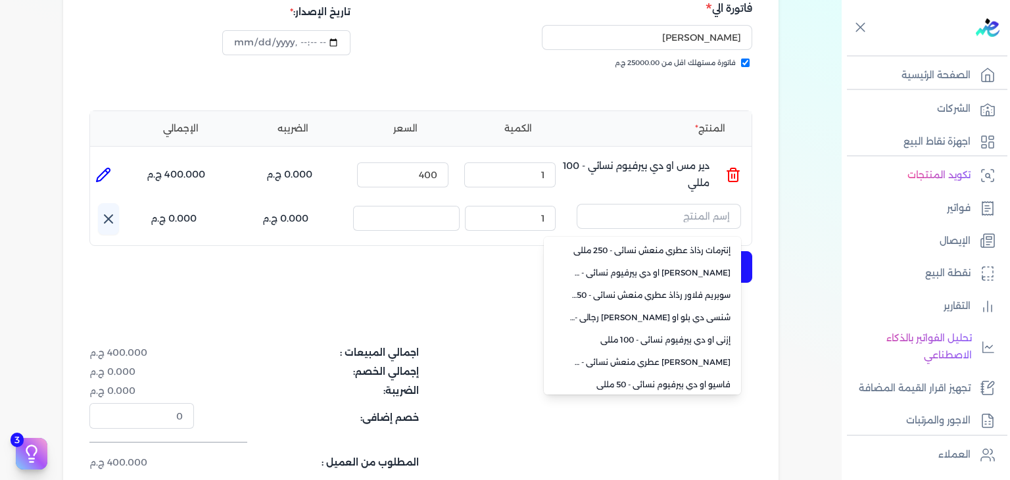
click at [774, 208] on div "[PERSON_NAME] وشريكته 772691185 رقم الفاتورة EG3HLVOVR-GEIH000120 فاتورة الي [P…" at bounding box center [420, 228] width 715 height 642
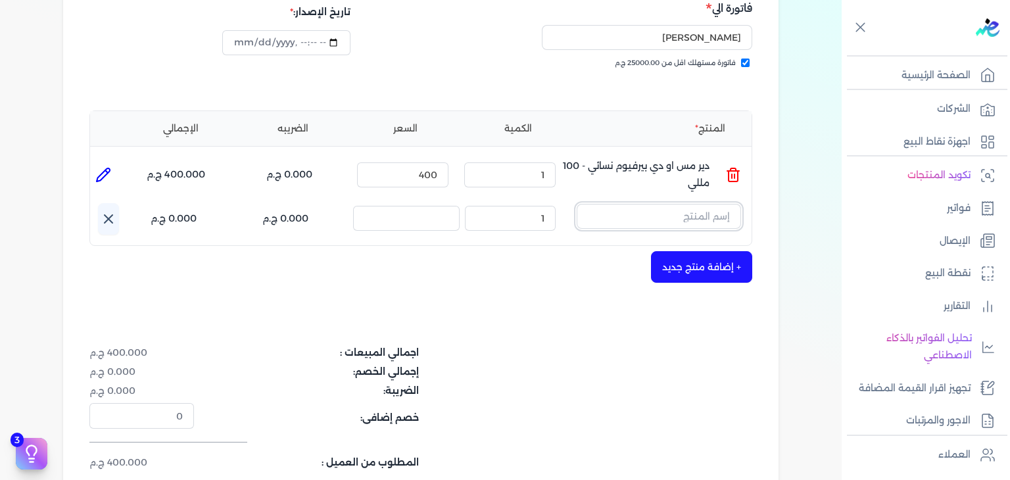
click at [702, 220] on input "text" at bounding box center [659, 216] width 164 height 25
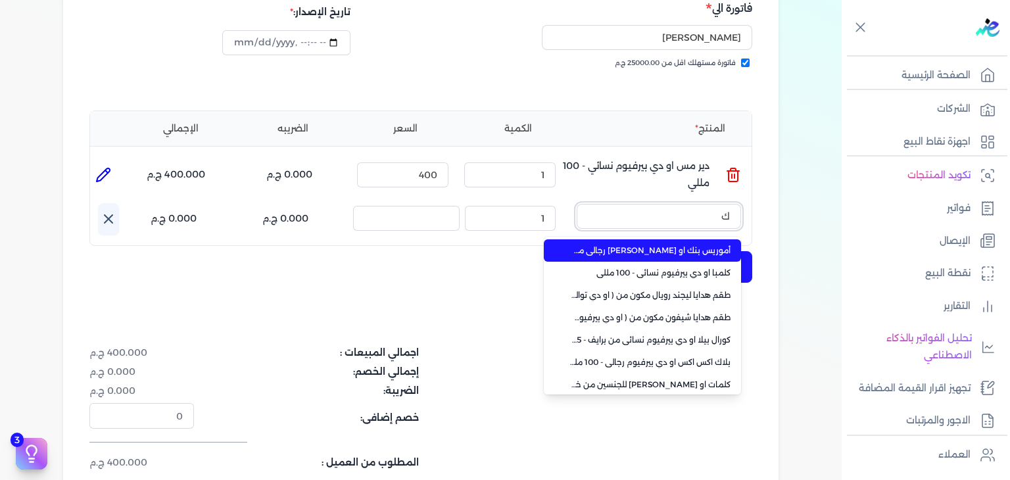
type input "كل"
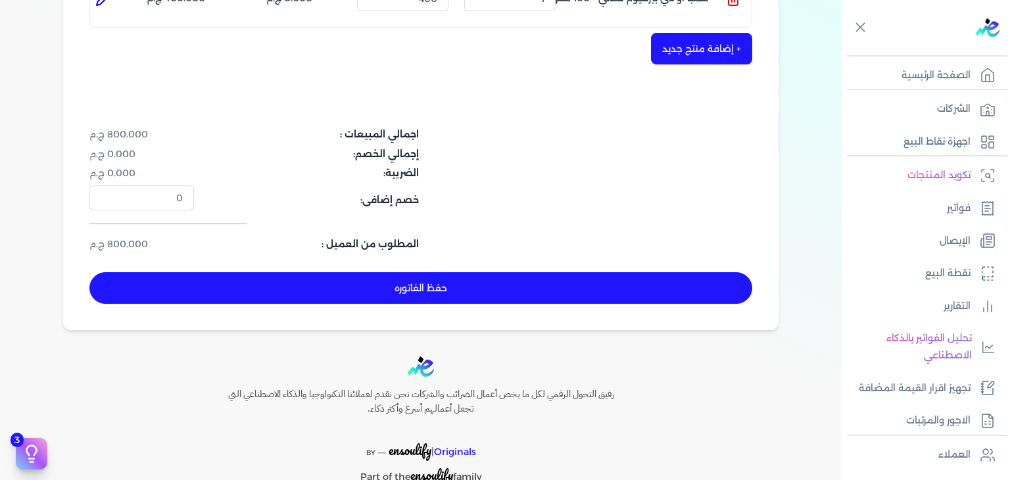
scroll to position [475, 0]
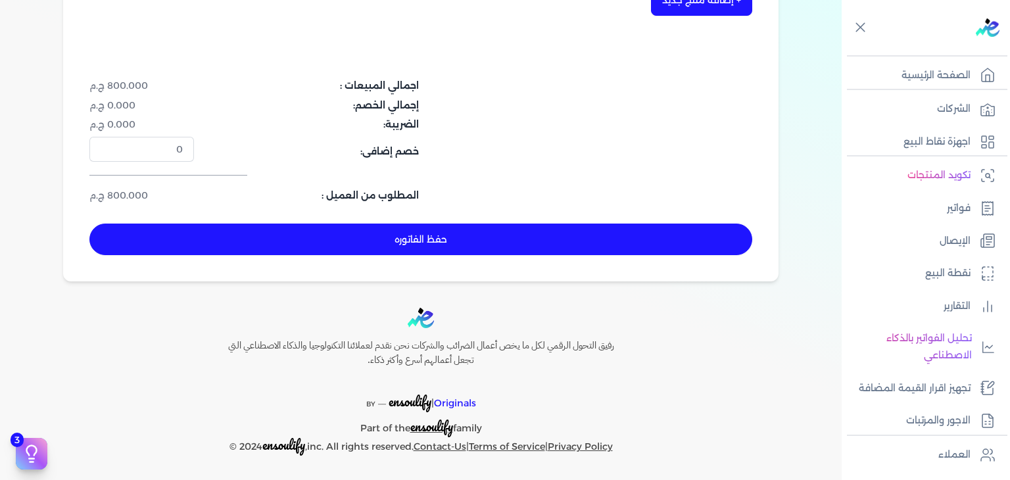
click at [475, 233] on button "حفظ الفاتوره" at bounding box center [420, 240] width 663 height 32
type input "[DATE]"
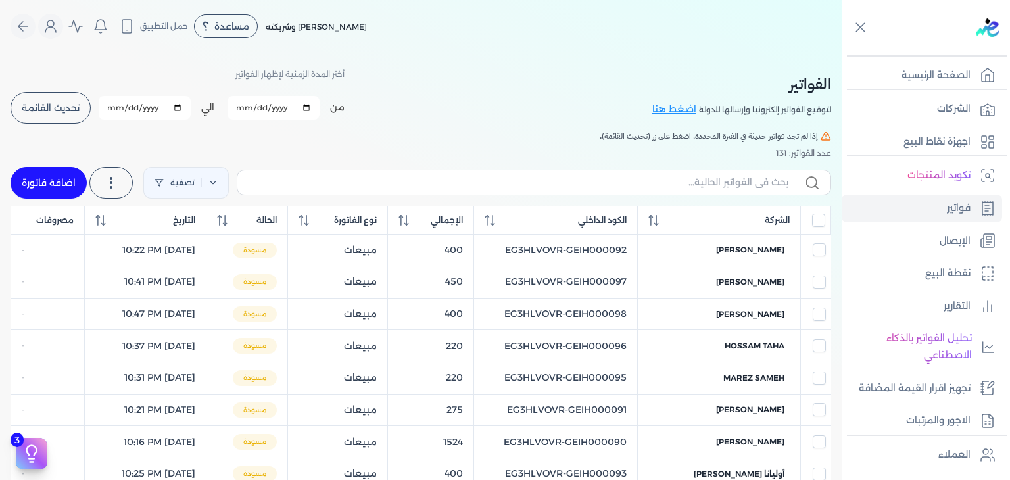
click at [721, 193] on label at bounding box center [534, 182] width 594 height 25
click at [721, 189] on input "text" at bounding box center [518, 183] width 540 height 14
click at [726, 187] on input "text" at bounding box center [518, 183] width 540 height 14
paste input "EG3HLVOVR-GEIH000120"
type input "EG3HLVOVR-GEIH000120"
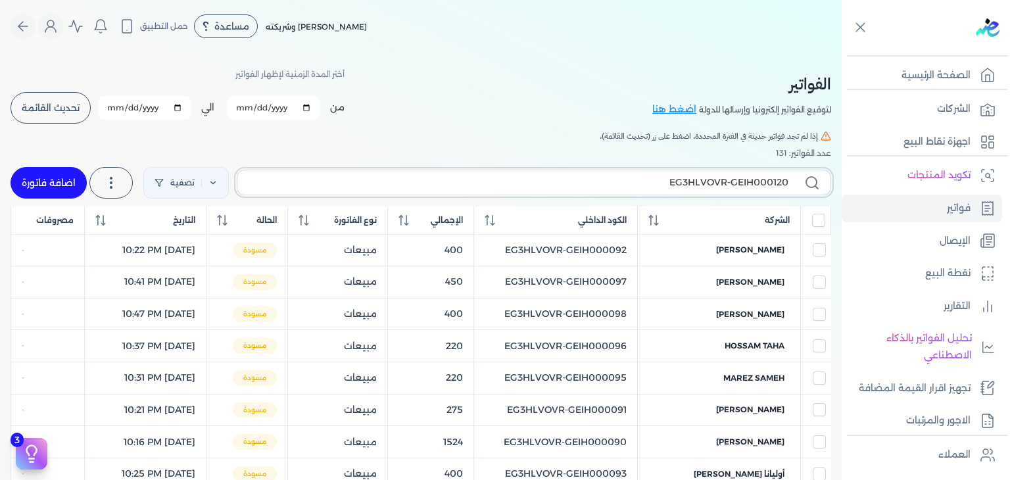
checkbox input "false"
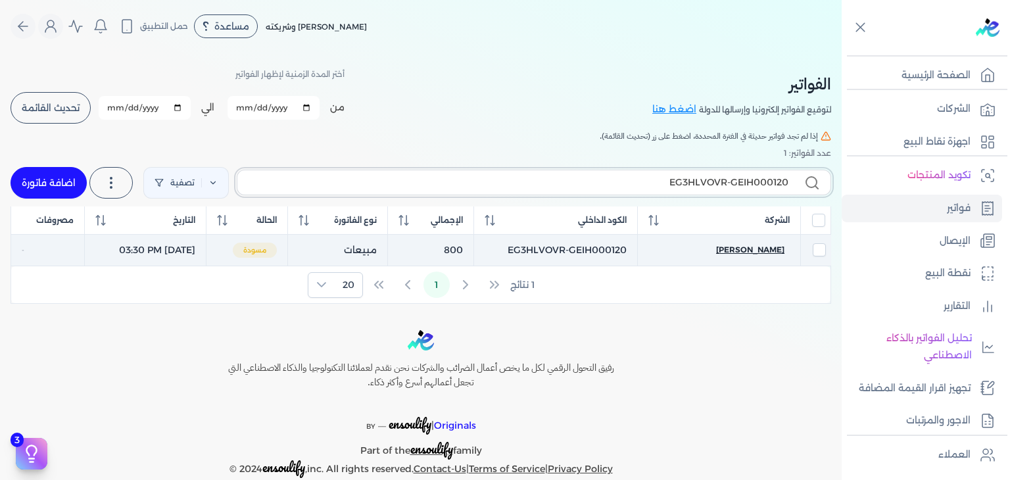
type input "EG3HLVOVR-GEIH000120"
click at [755, 244] on span "[PERSON_NAME]" at bounding box center [750, 250] width 68 height 12
select select "EGP"
select select "B"
select select "EGS"
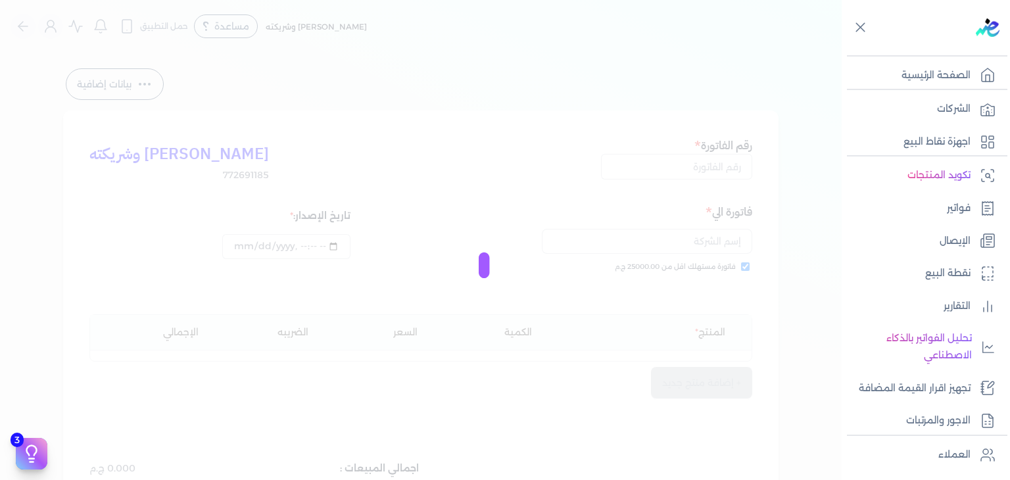
type input "EG3HLVOVR-GEIH000120"
checkbox input "true"
type input "[DATE]T15:30:53"
type input "[DATE]"
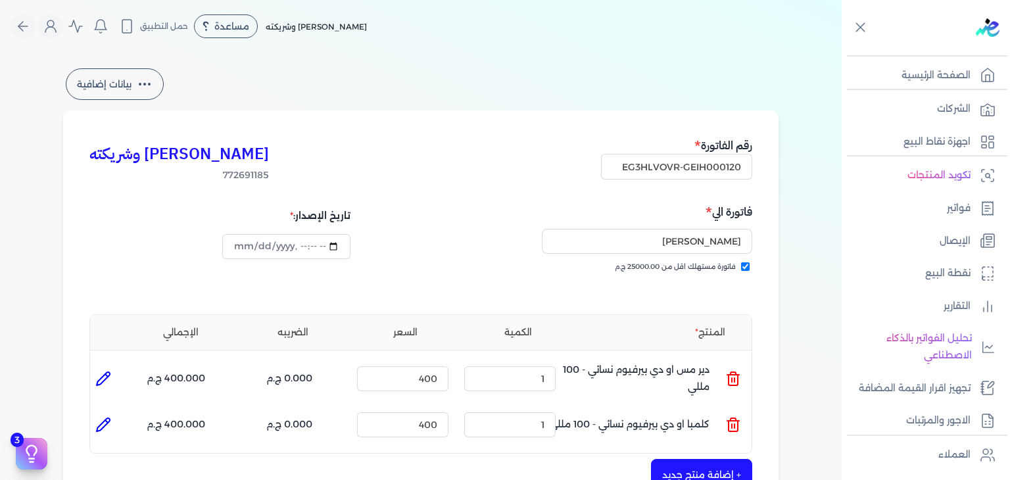
scroll to position [329, 0]
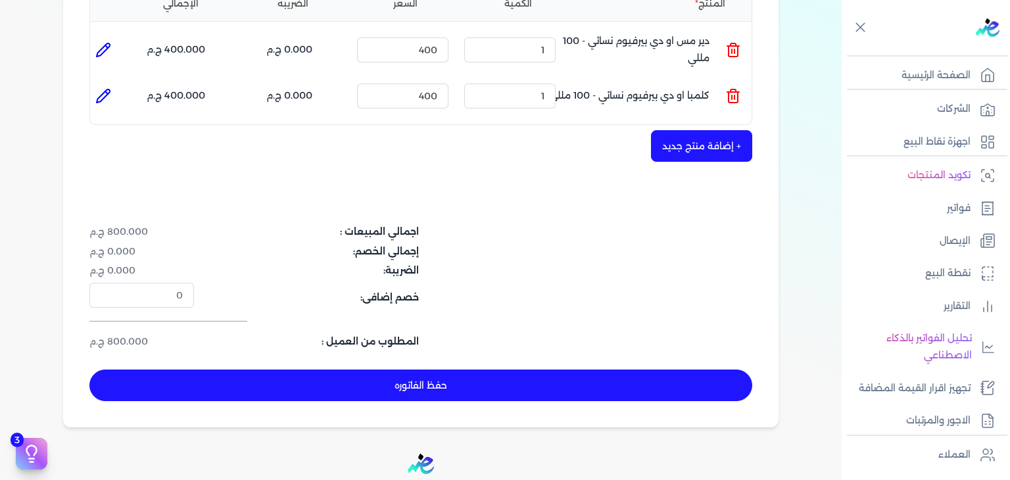
click at [525, 383] on button "حفظ الفاتوره" at bounding box center [420, 385] width 663 height 32
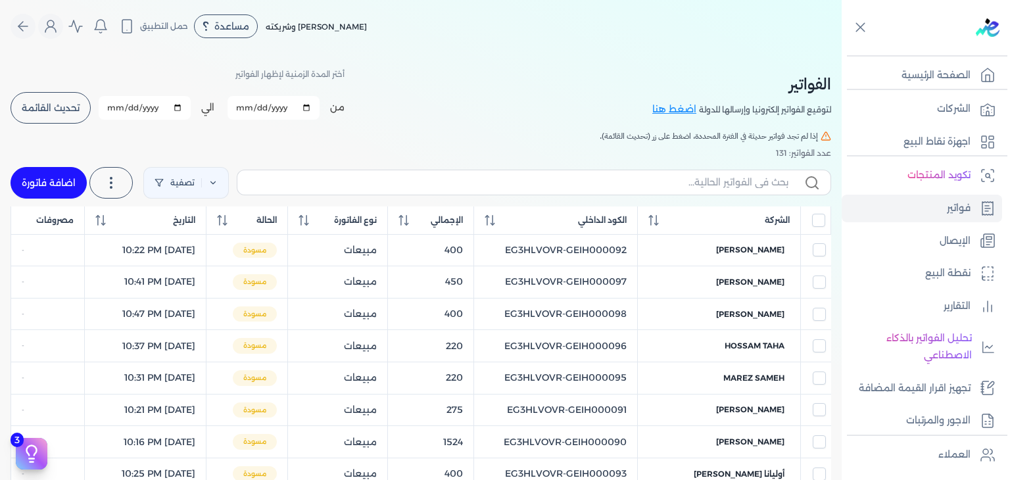
click at [74, 182] on link "اضافة فاتورة" at bounding box center [49, 183] width 76 height 32
select select "EGP"
select select "B"
select select "EGS"
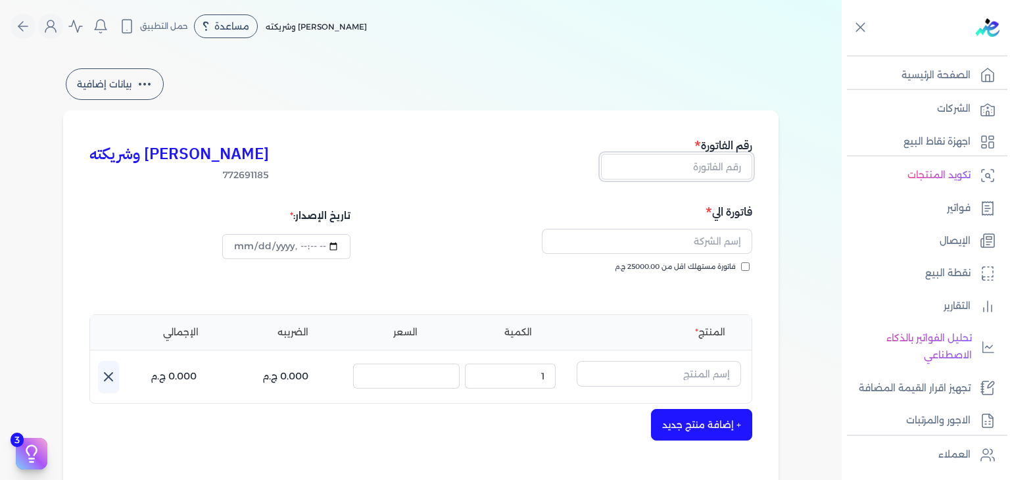
click at [708, 172] on input "text" at bounding box center [676, 166] width 151 height 25
paste input "EG3HLVOVR-GEIH000121"
type input "EG3HLVOVR-GEIH000121"
click at [745, 263] on input "فاتورة مستهلك اقل من 25000.00 ج.م" at bounding box center [745, 266] width 9 height 9
checkbox input "true"
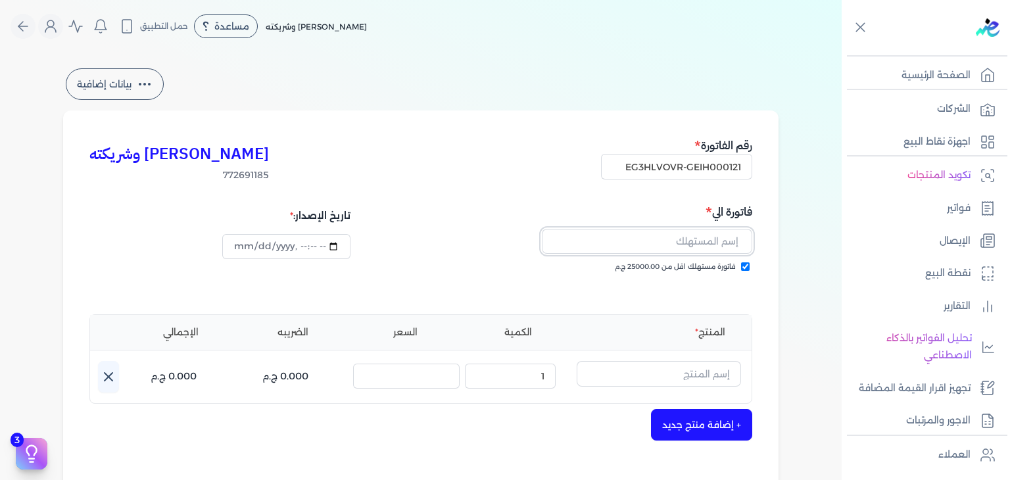
drag, startPoint x: 714, startPoint y: 243, endPoint x: 714, endPoint y: 267, distance: 24.3
click at [714, 243] on input "text" at bounding box center [647, 241] width 210 height 25
paste input "[PERSON_NAME]"
type input "[PERSON_NAME]"
click at [654, 239] on input "[PERSON_NAME]" at bounding box center [647, 241] width 210 height 25
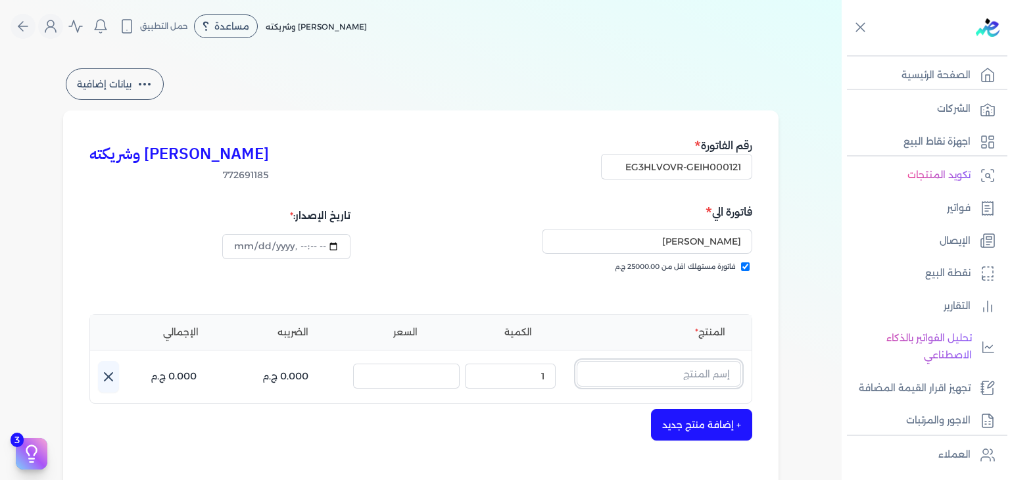
click at [641, 363] on input "text" at bounding box center [659, 373] width 164 height 25
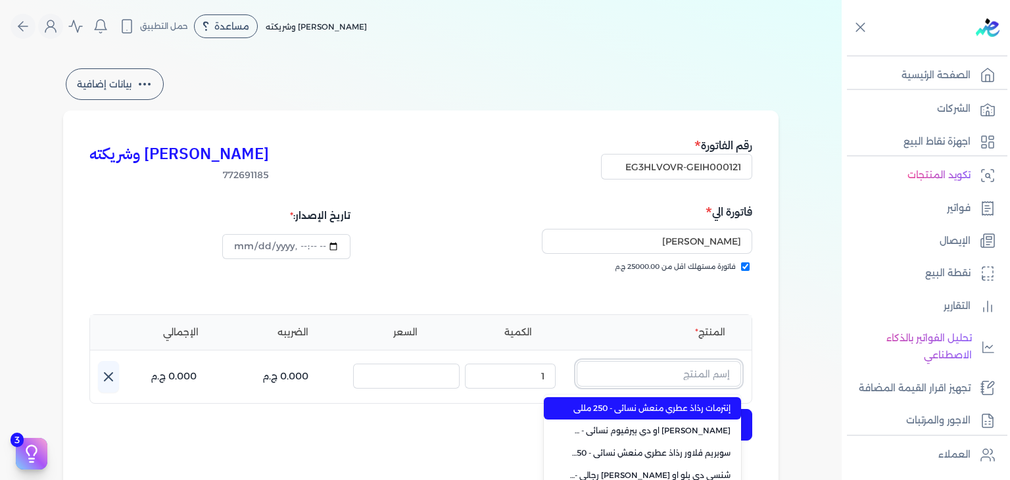
paste input "أربيان روز او"
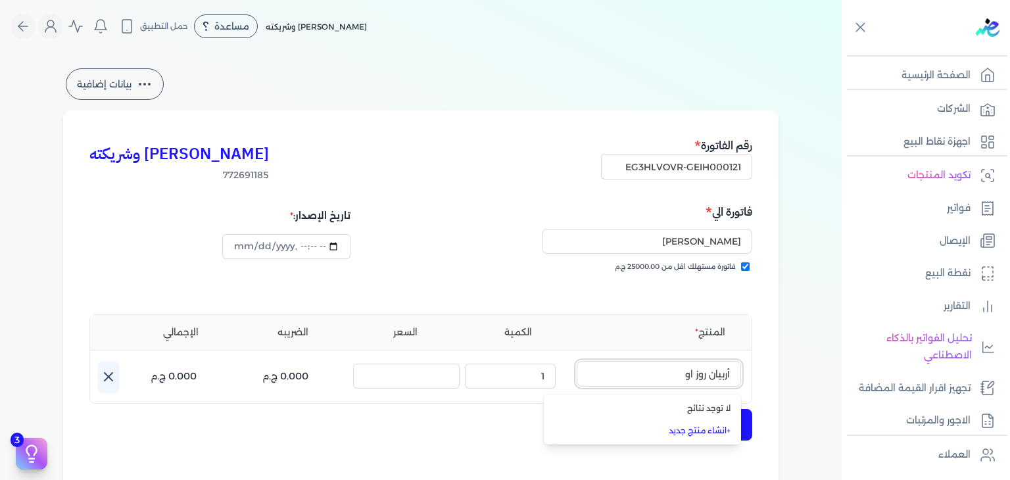
type input "أربيان روز او"
click at [719, 436] on link "+ انشاء منتج جديد" at bounding box center [650, 431] width 160 height 12
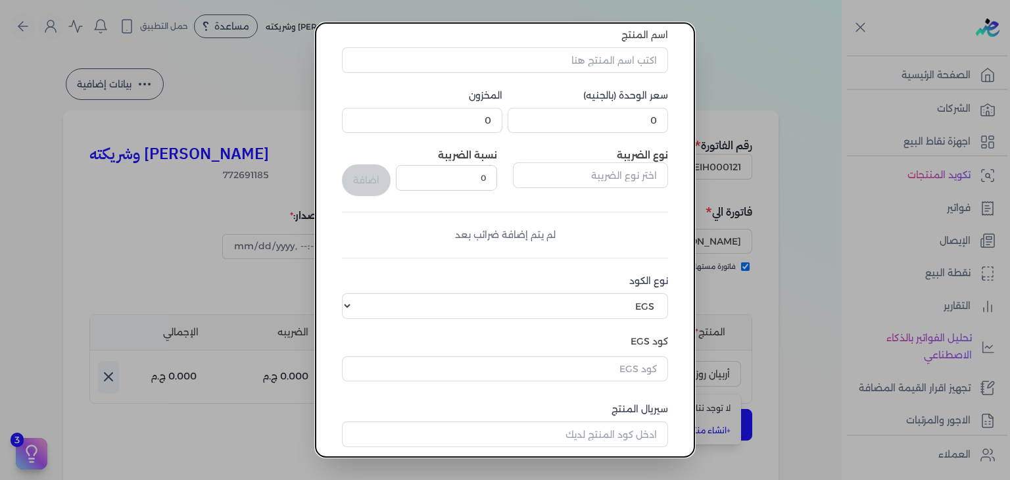
scroll to position [201, 0]
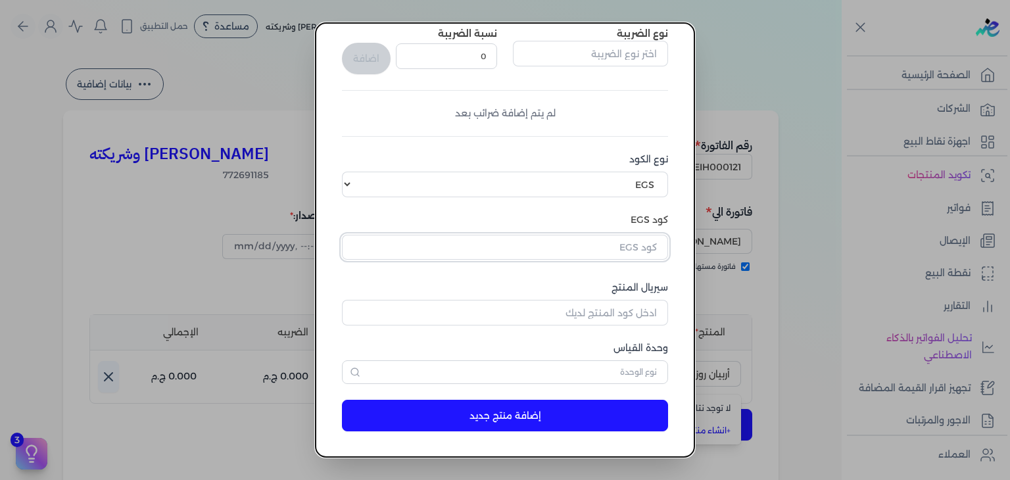
click at [632, 245] on input "text" at bounding box center [505, 247] width 326 height 25
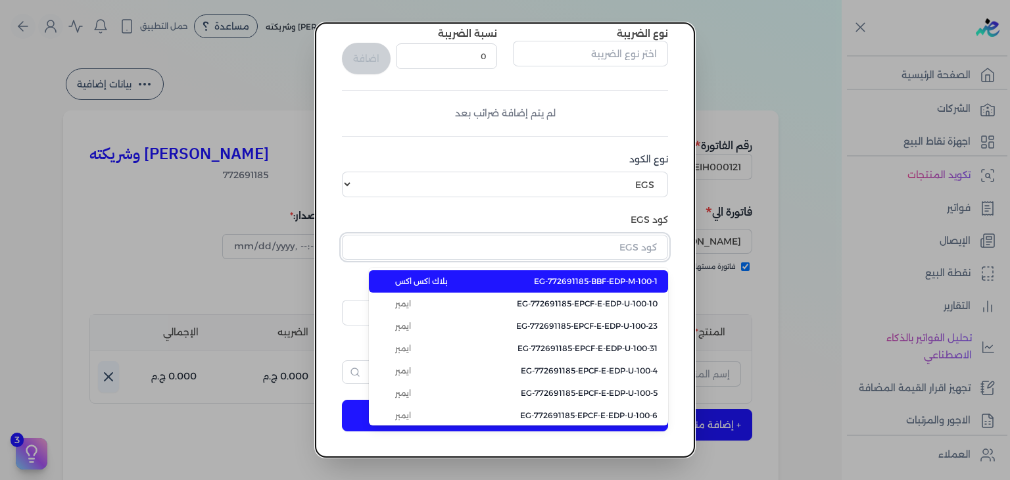
paste input "EG-772691185-EPCF-P-EDP-U-100-4"
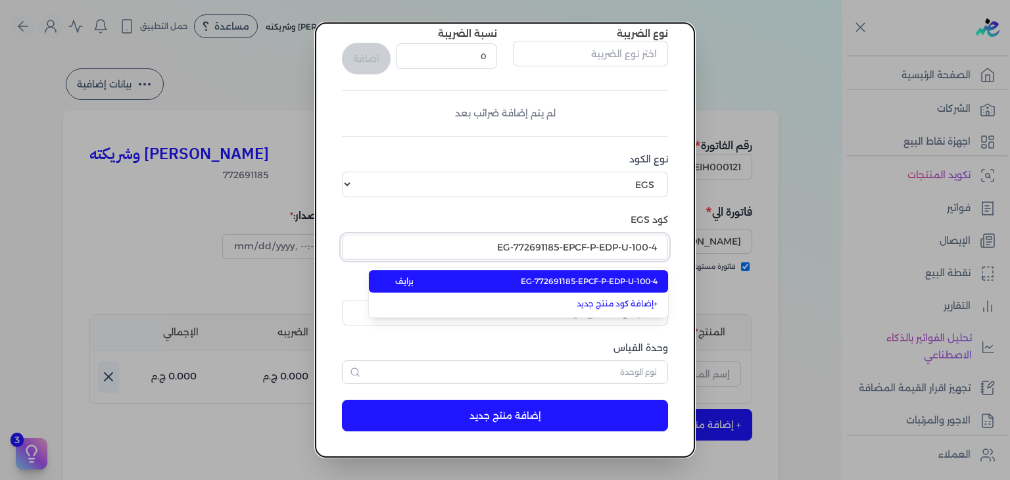
type input "EG-772691185-EPCF-P-EDP-U-100-4"
click at [615, 278] on span "EG-772691185-EPCF-P-EDP-U-100-4" at bounding box center [589, 281] width 137 height 12
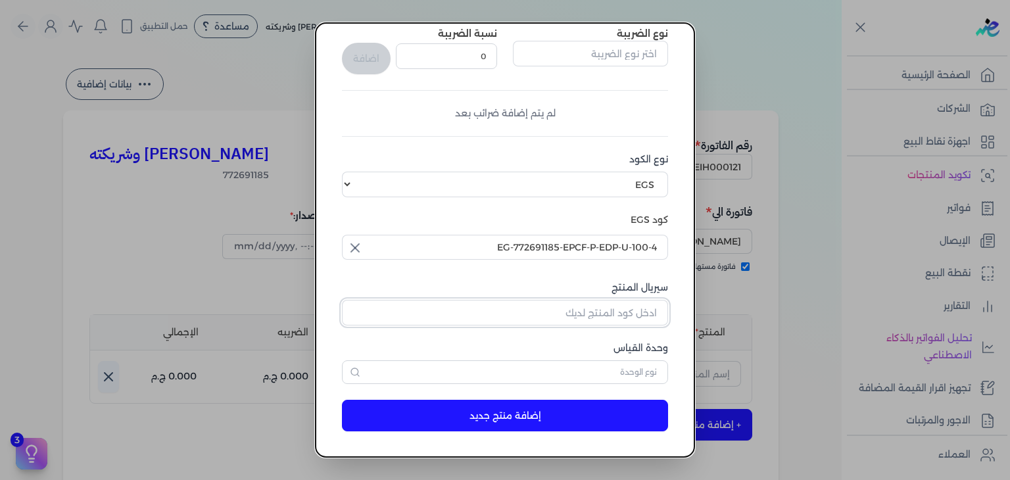
click at [624, 308] on input "سيريال المنتج" at bounding box center [505, 312] width 326 height 25
paste input "Z0F593B7E2FF6A9689E41Z-1"
type input "Z0F593B7E2FF6A9689E41Z-1"
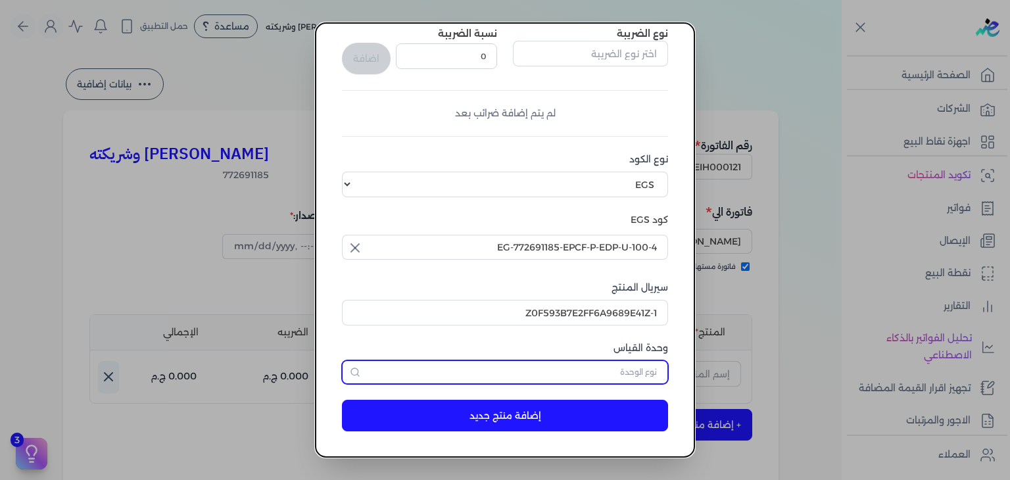
type input "ؤ"
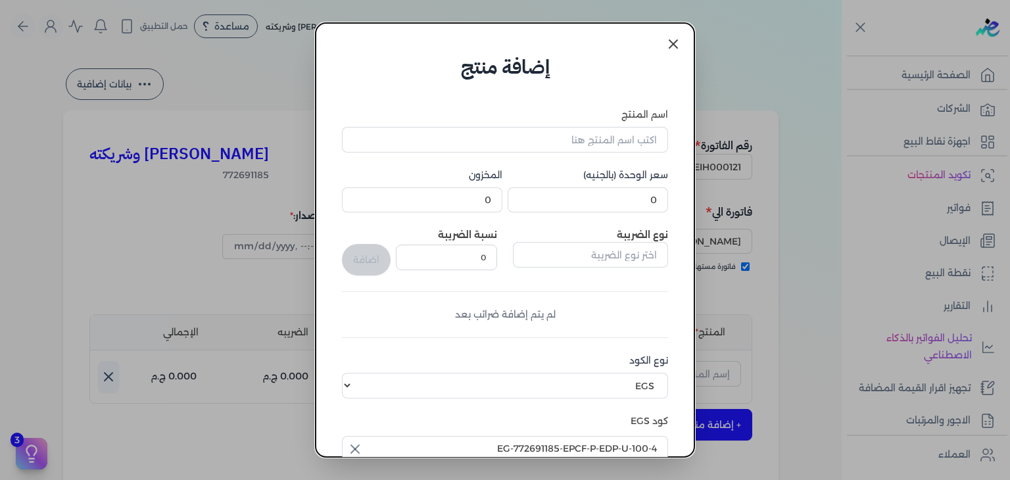
scroll to position [0, 0]
type input "وحدة نشاط"
click at [575, 198] on input "0" at bounding box center [588, 199] width 160 height 25
paste input "448.5"
type input "448.5"
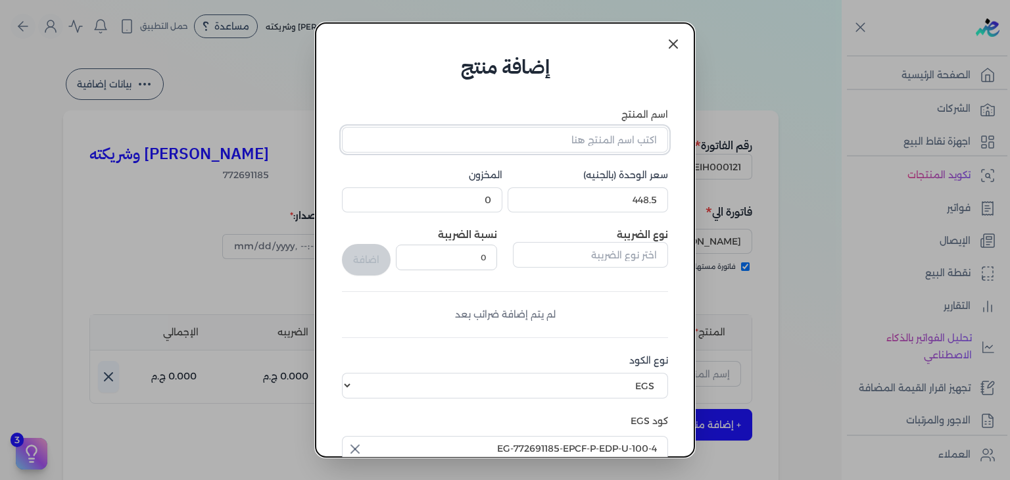
click at [603, 152] on input "اسم المنتج" at bounding box center [505, 139] width 326 height 25
paste input "أربيان روز او دي بيرفيوم للجنسين - 100 مللي"
type input "أربيان روز او دي بيرفيوم للجنسين - 100 مللي"
click at [469, 194] on input "0" at bounding box center [422, 199] width 160 height 25
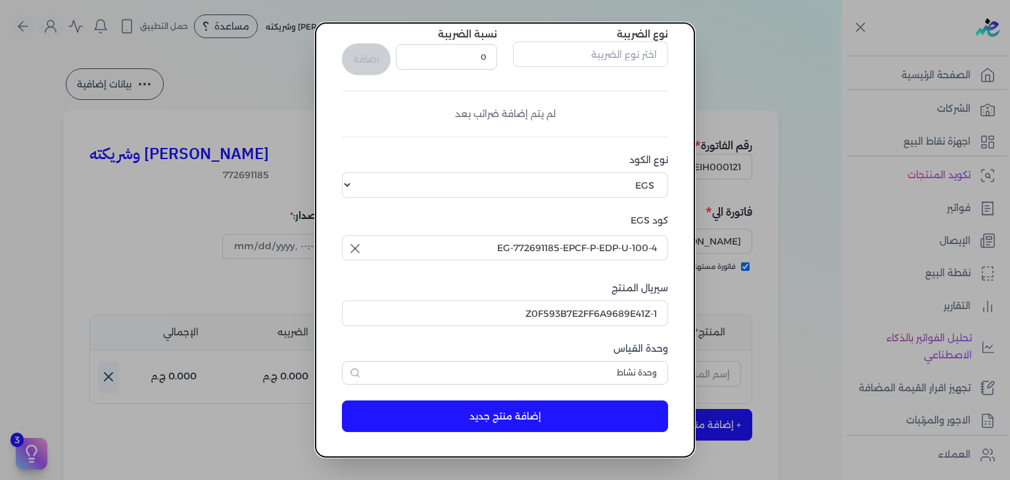
scroll to position [201, 0]
type input "2"
click at [565, 425] on button "إضافة منتج جديد" at bounding box center [505, 416] width 326 height 32
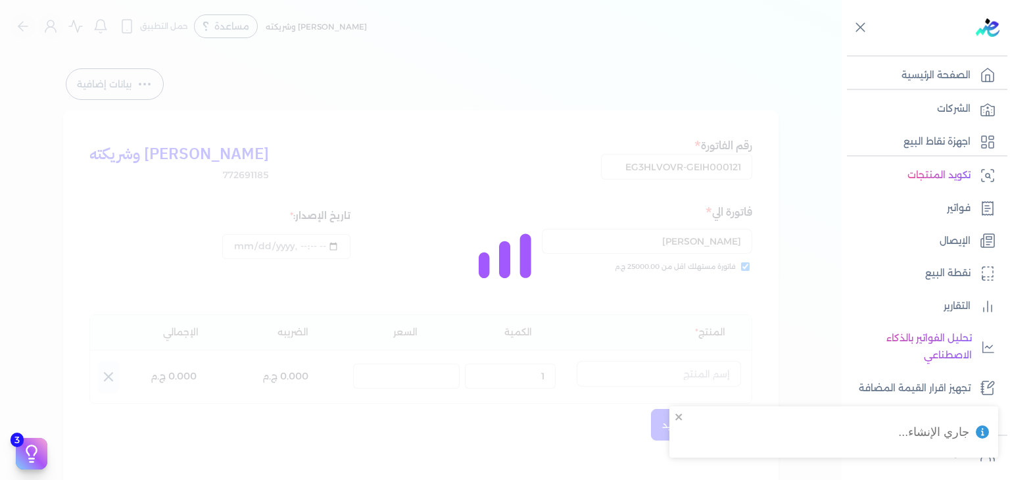
select select "EGS"
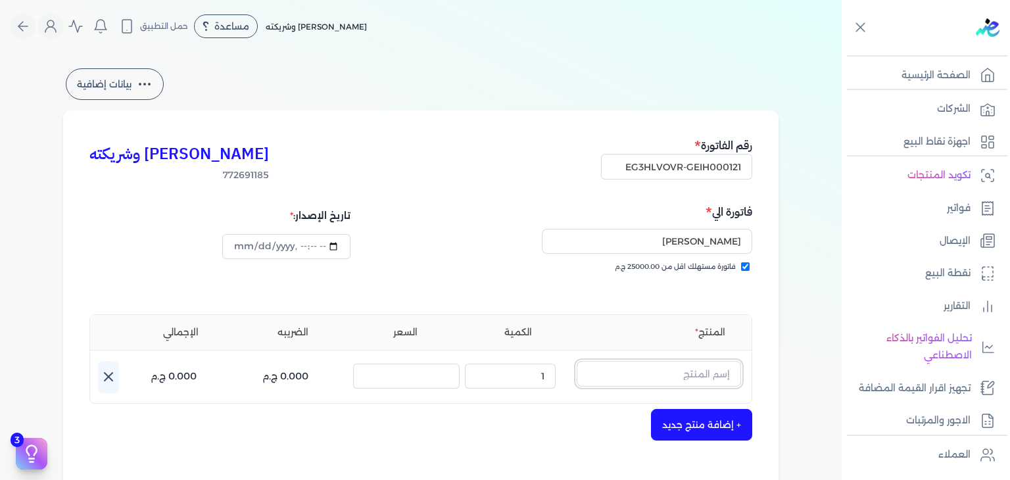
click at [636, 377] on input "text" at bounding box center [659, 373] width 164 height 25
paste input "أربيان روز او"
type input "أربيان روز او"
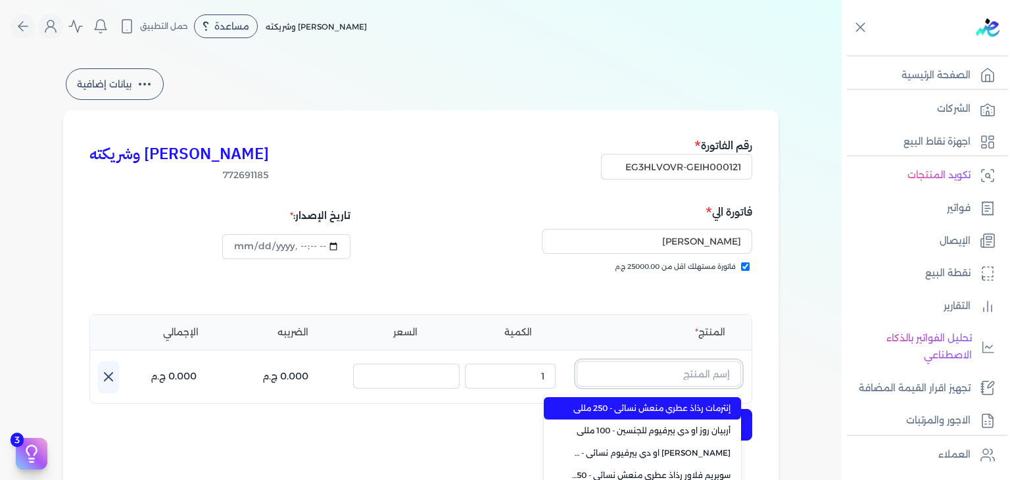
paste input "أربيان روز او"
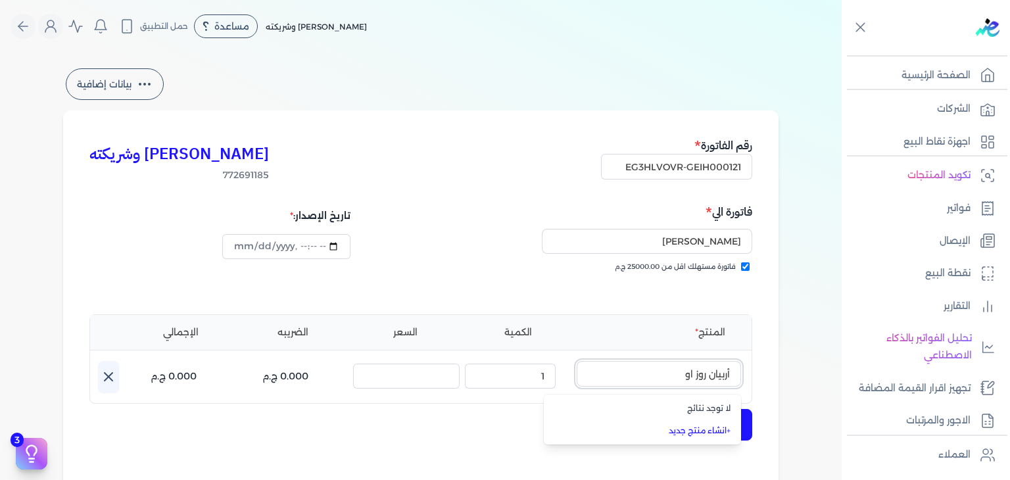
type input "أربيان روز او"
click at [773, 349] on div "[PERSON_NAME] وشريكته 772691185 رقم الفاتورة EG3HLVOVR-GEIH000121 فاتورة الي [P…" at bounding box center [420, 407] width 715 height 595
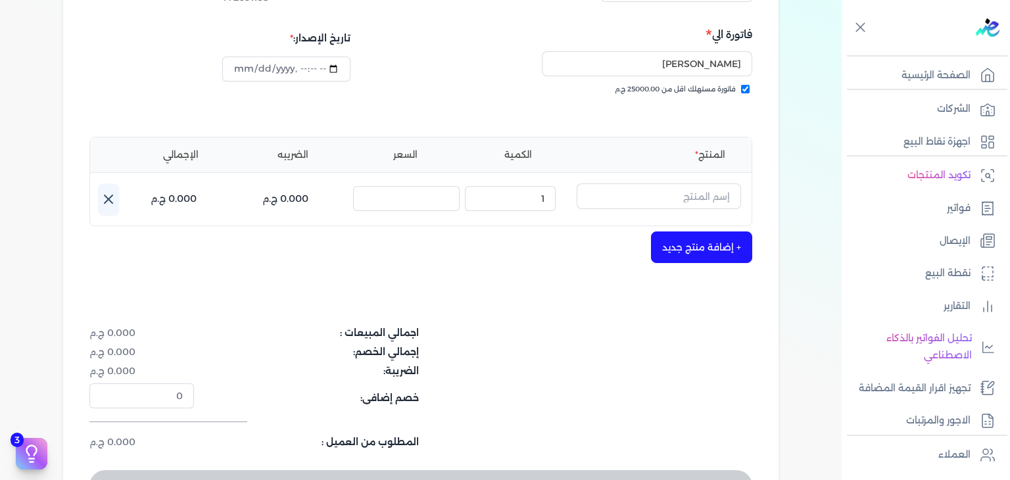
scroll to position [95, 0]
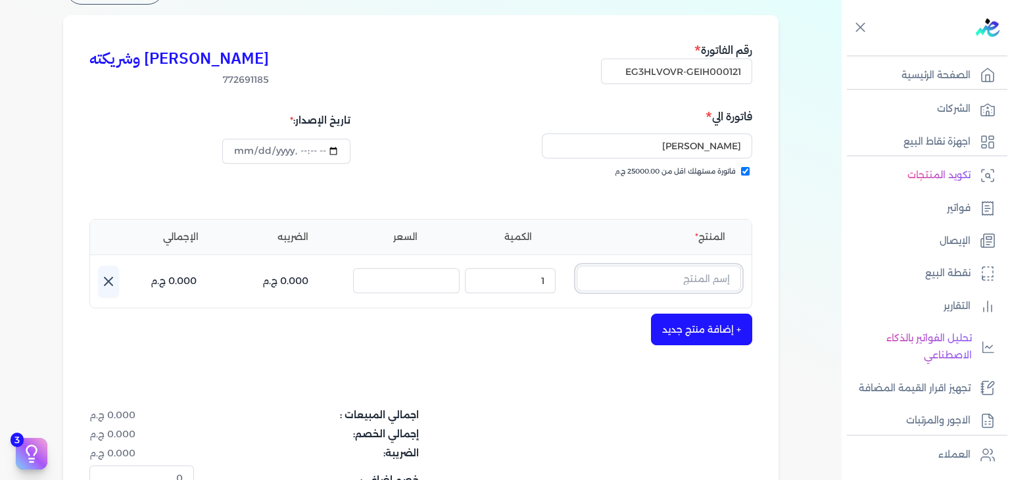
click at [710, 283] on input "text" at bounding box center [659, 278] width 164 height 25
paste input "أربيان روز او"
type input "أربيان روز او"
click at [668, 281] on input "text" at bounding box center [659, 278] width 164 height 25
paste input "أربيان روز او دي بيرفيوم للجنسين - 100 مللي"
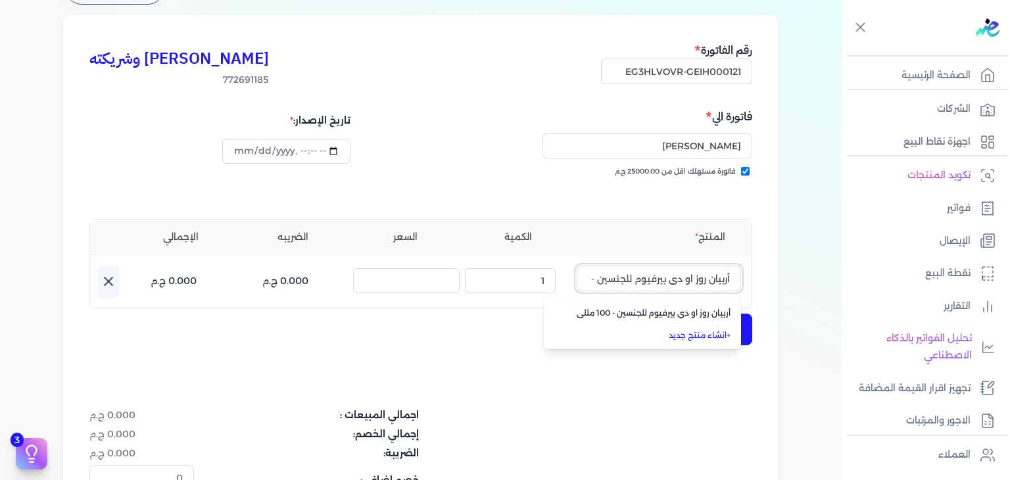
scroll to position [0, -37]
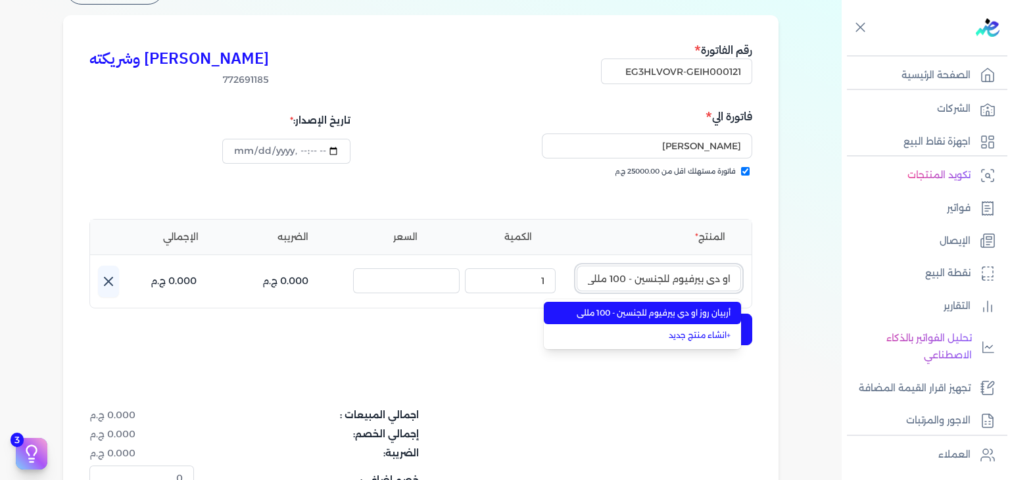
type input "أربيان روز او دي بيرفيوم للجنسين - 100 مللي"
click at [671, 305] on li "أربيان روز او دي بيرفيوم للجنسين - 100 مللي" at bounding box center [642, 313] width 197 height 22
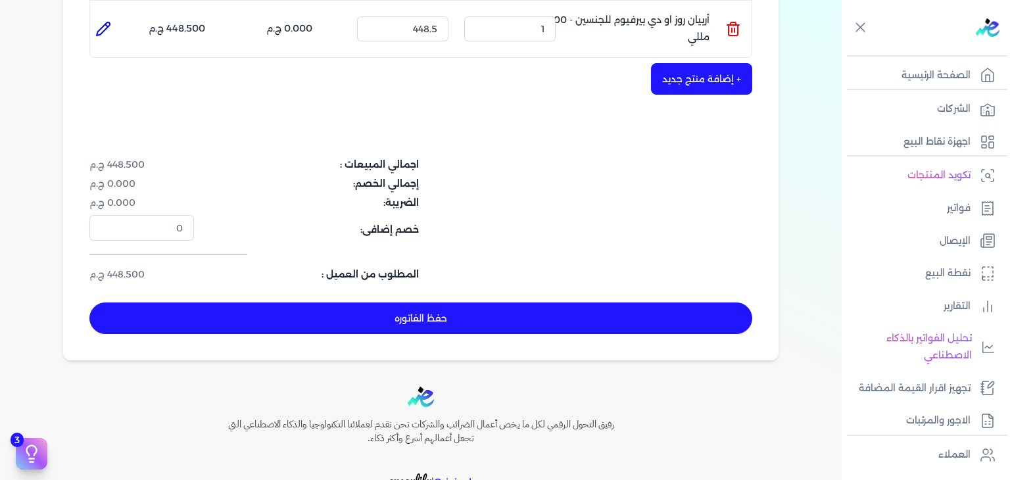
scroll to position [424, 0]
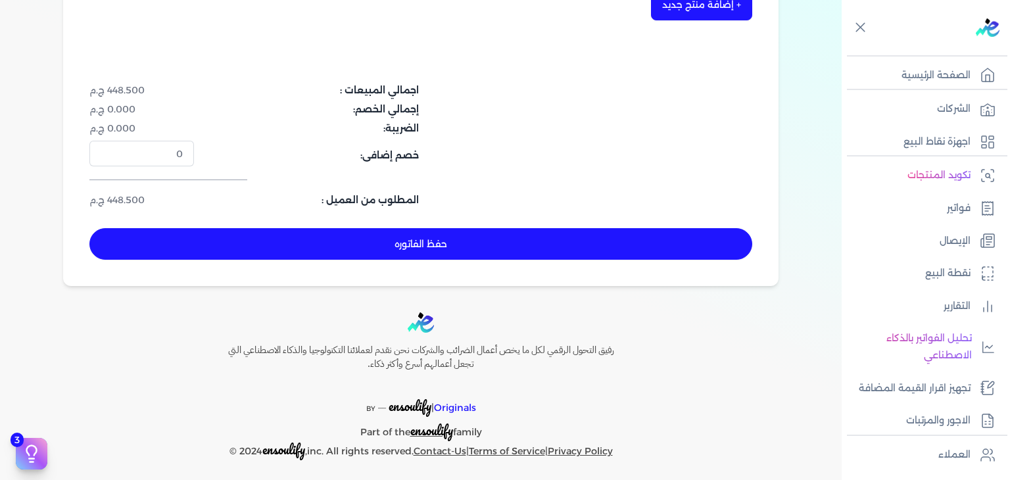
click at [509, 250] on button "حفظ الفاتوره" at bounding box center [420, 244] width 663 height 32
type input "[DATE]"
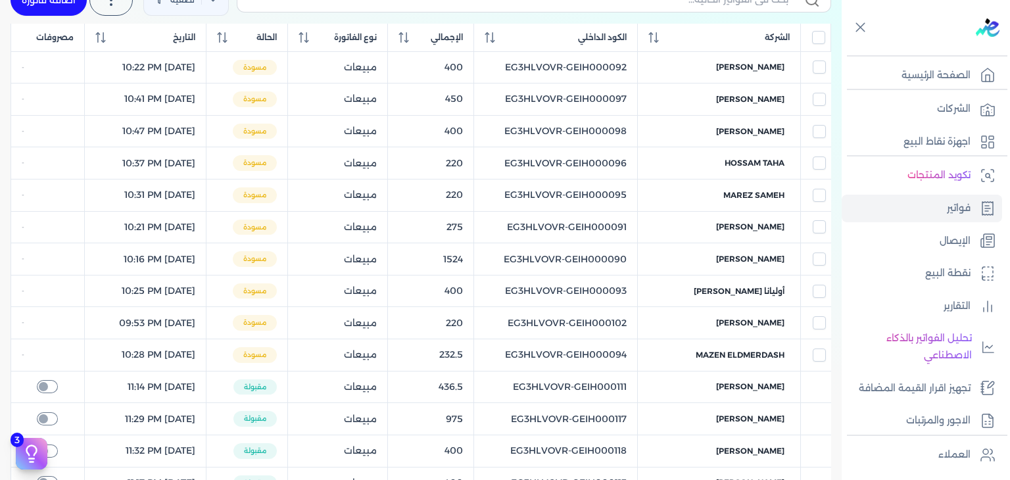
scroll to position [82, 0]
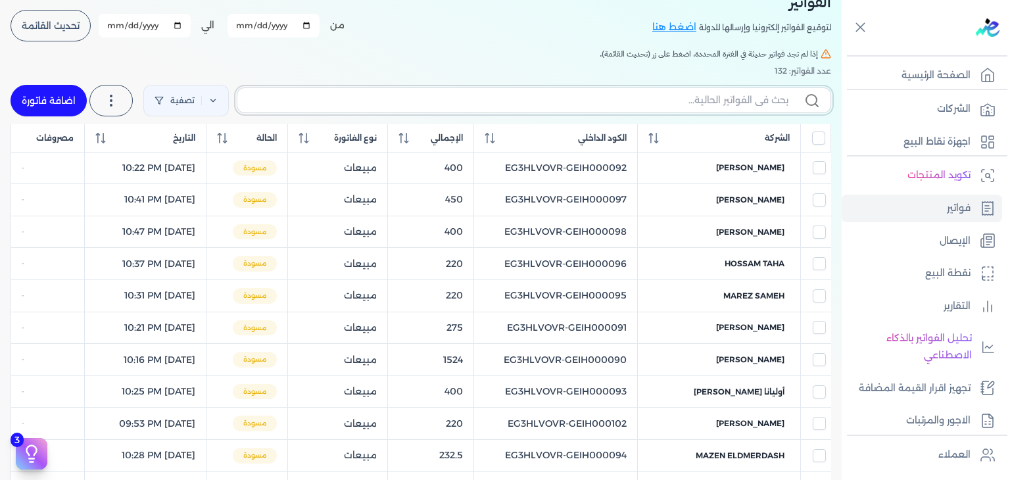
click at [724, 103] on input "text" at bounding box center [518, 100] width 540 height 14
paste input "EG3HLVOVR-GEIH000121"
type input "EG3HLVOVR-GEIH000121"
checkbox input "false"
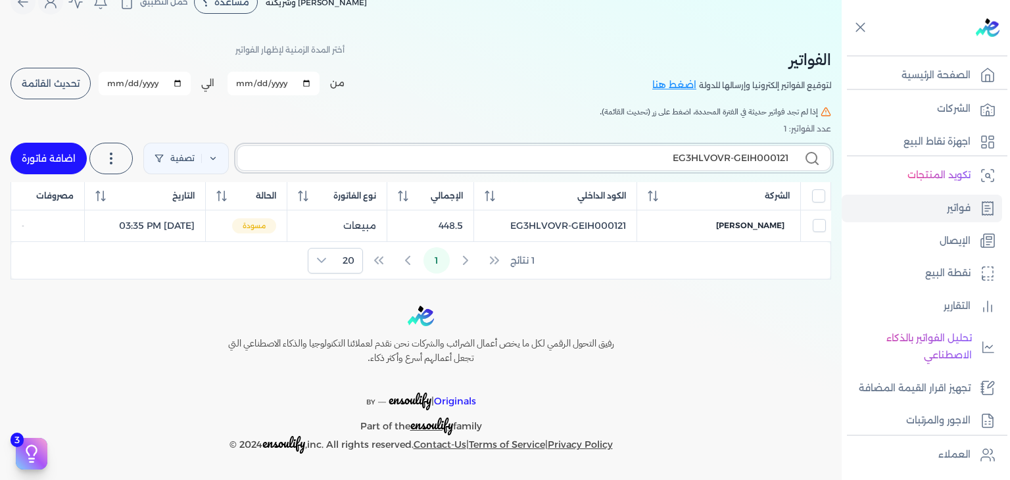
scroll to position [22, 0]
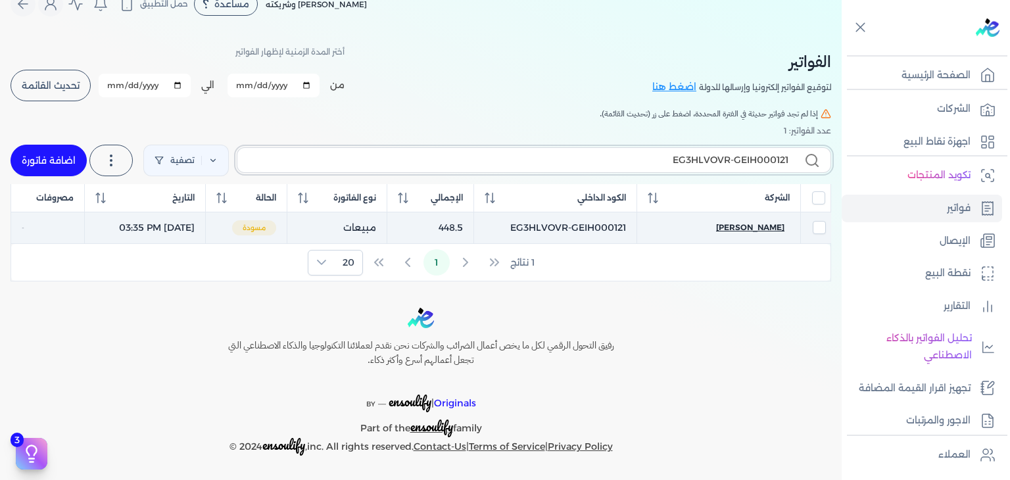
type input "EG3HLVOVR-GEIH000121"
click at [752, 229] on span "[PERSON_NAME]" at bounding box center [750, 228] width 68 height 12
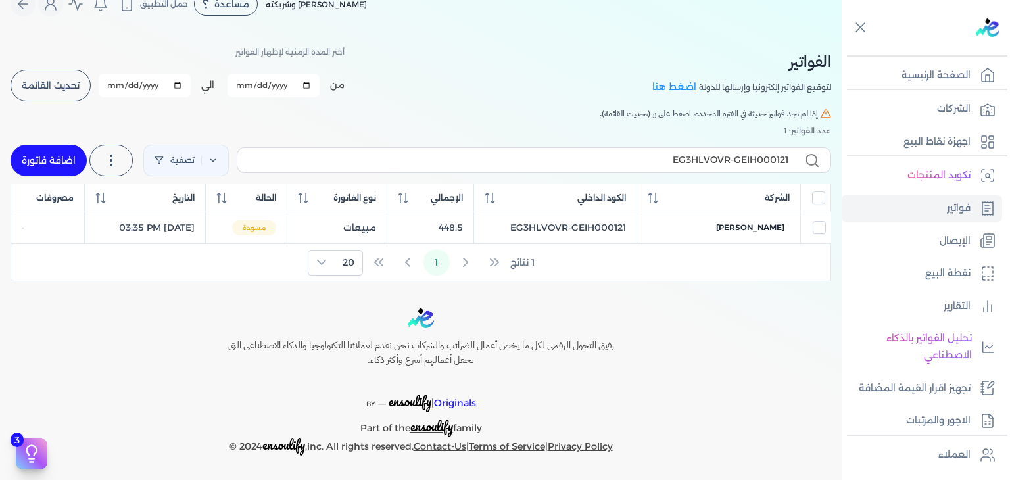
select select "EGP"
select select "B"
select select "EGS"
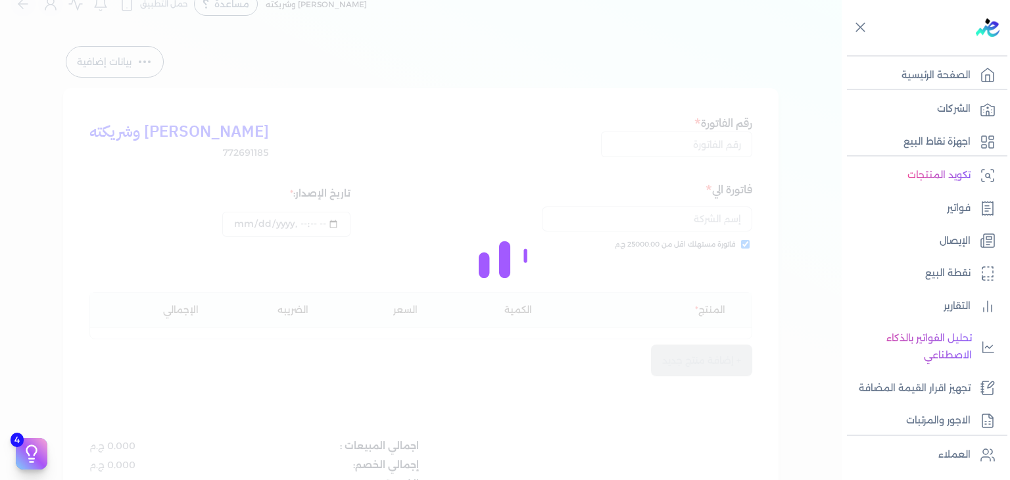
type input "EG3HLVOVR-GEIH000121"
checkbox input "true"
type input "[DATE]T15:35:29"
type input "[DATE]"
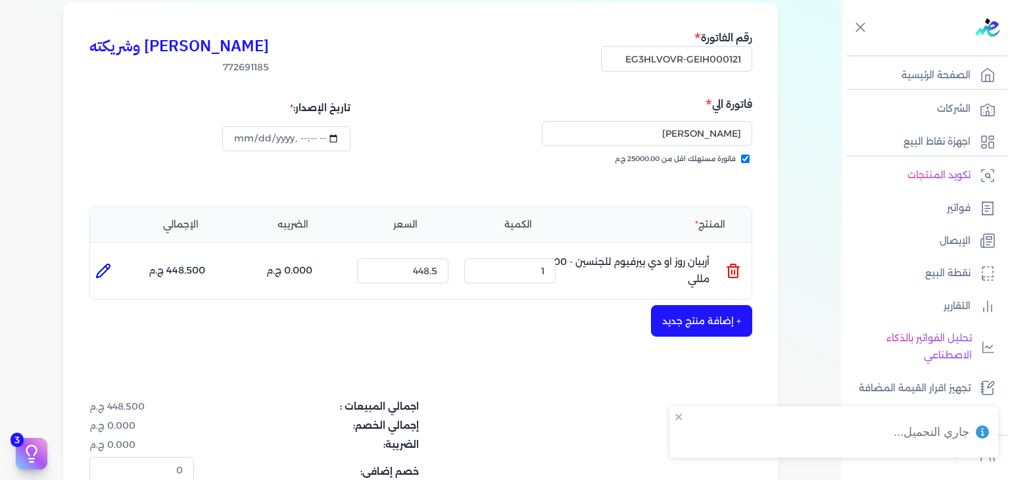
scroll to position [285, 0]
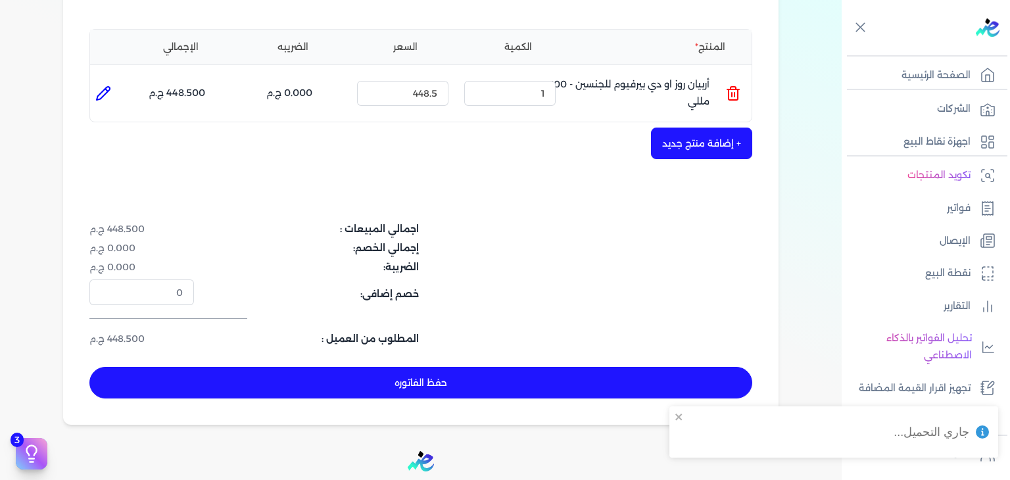
click at [553, 384] on button "حفظ الفاتوره" at bounding box center [420, 383] width 663 height 32
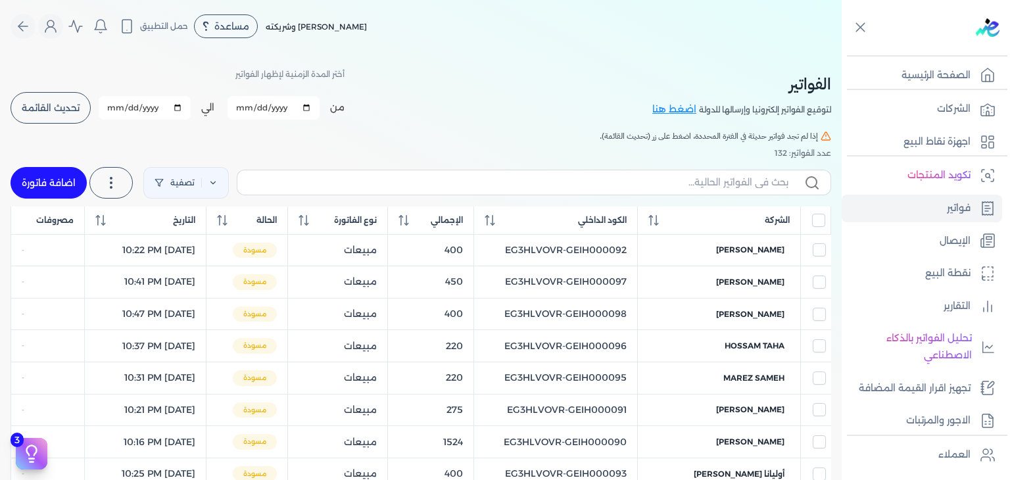
click at [56, 169] on link "اضافة فاتورة" at bounding box center [49, 183] width 76 height 32
select select "EGP"
select select "B"
select select "EGS"
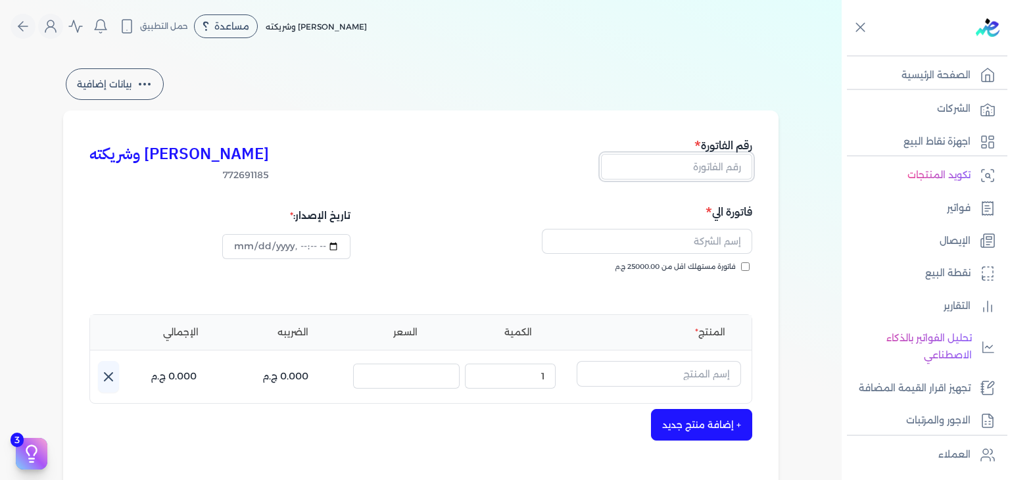
click at [721, 169] on input "text" at bounding box center [676, 166] width 151 height 25
paste input "EG3HLVOVR-GEIH000122"
type input "EG3HLVOVR-GEIH000122"
click at [744, 269] on input "فاتورة مستهلك اقل من 25000.00 ج.م" at bounding box center [745, 266] width 9 height 9
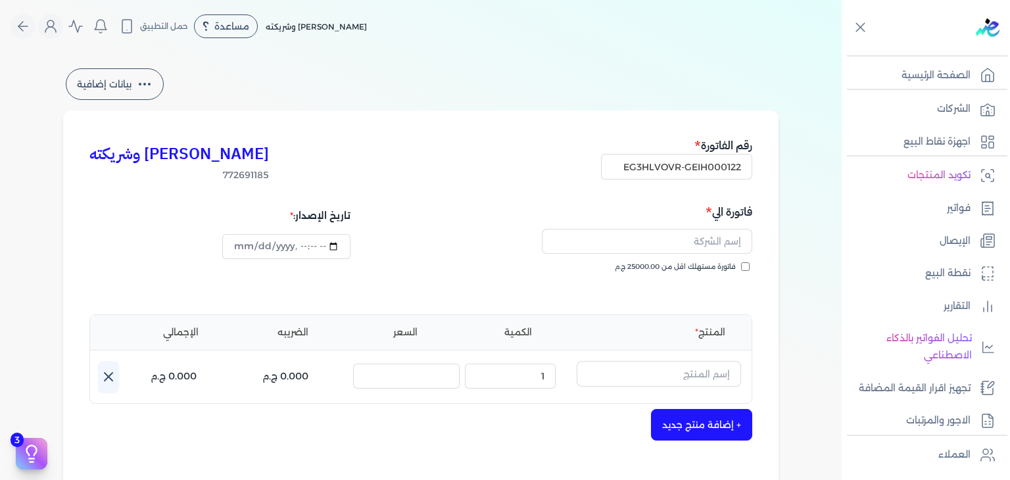
checkbox input "true"
click at [700, 237] on input "text" at bounding box center [647, 241] width 210 height 25
paste input "[PERSON_NAME]"
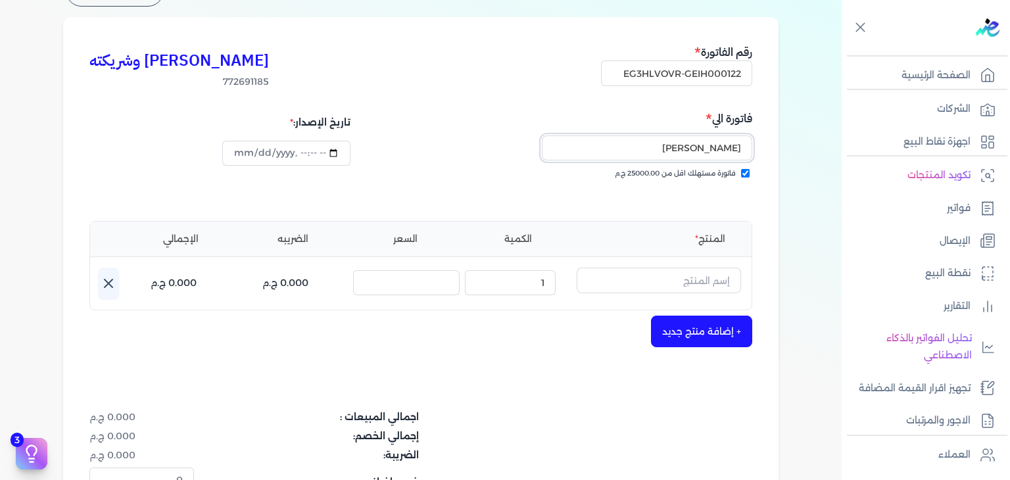
scroll to position [197, 0]
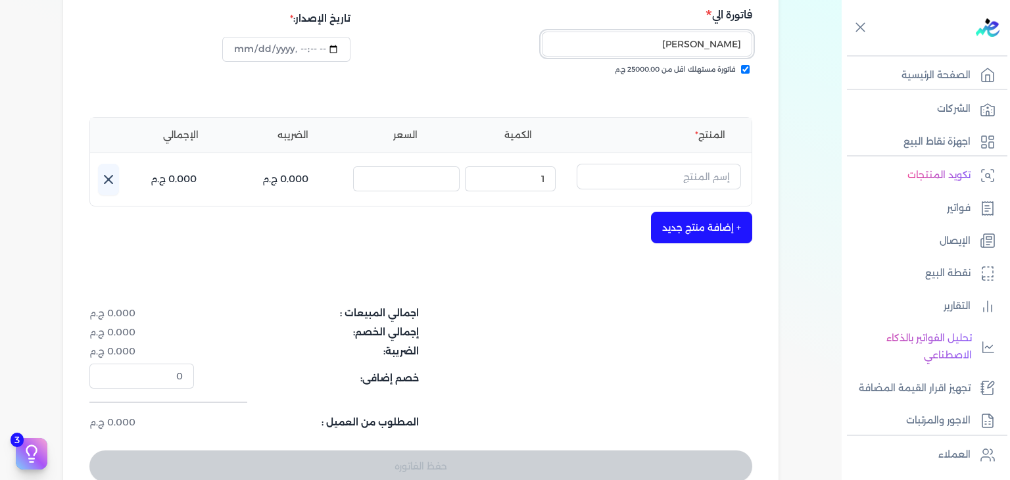
type input "[PERSON_NAME]"
click at [697, 190] on button "button" at bounding box center [659, 179] width 164 height 30
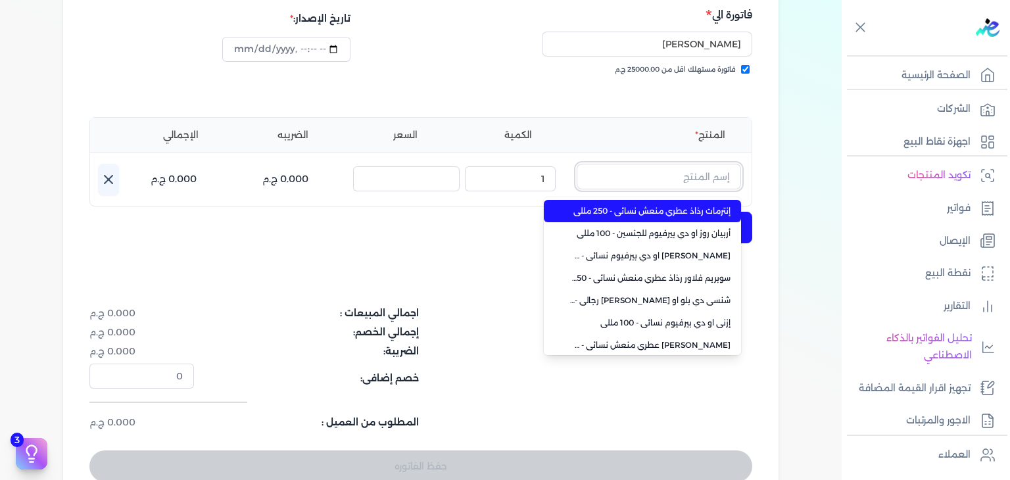
click at [701, 183] on input "text" at bounding box center [659, 176] width 164 height 25
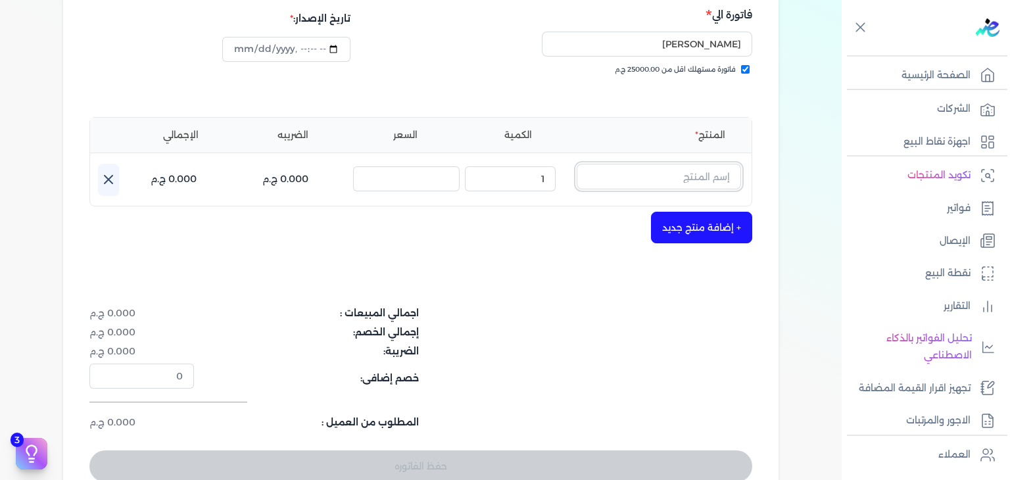
paste input "أورو او دي بيرفيوم نسائي - 100 مللي"
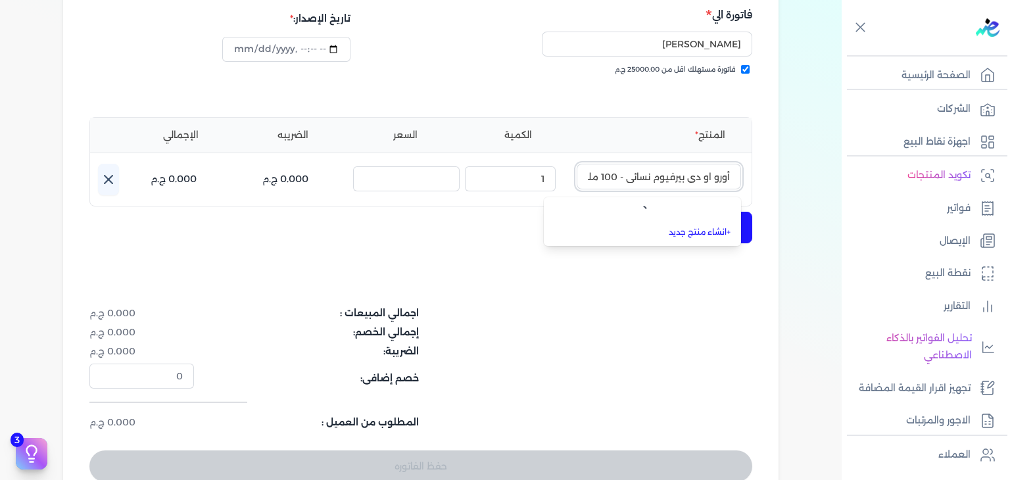
scroll to position [0, -9]
type input "أورو او دي بيرفيوم نسائي - 100 مللي"
click at [715, 232] on link "+ انشاء منتج جديد" at bounding box center [650, 233] width 160 height 12
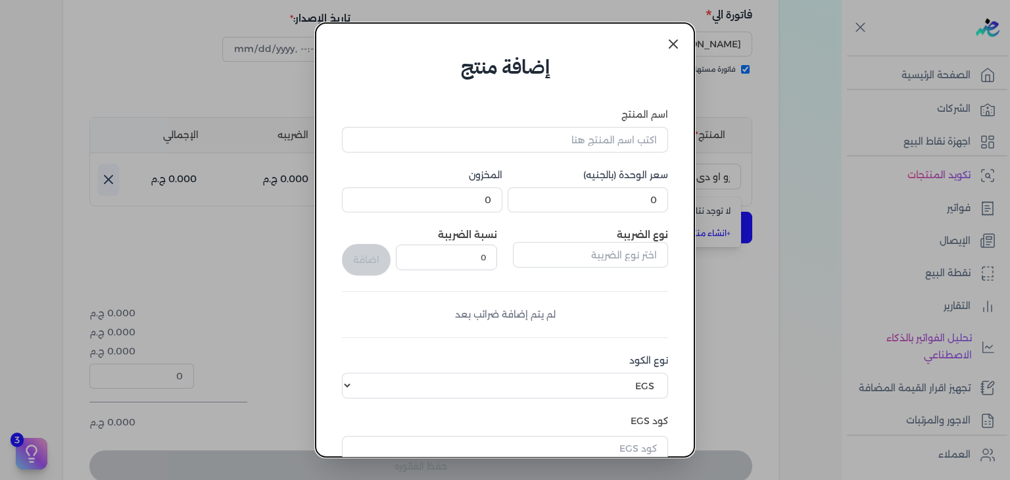
scroll to position [0, 0]
click at [673, 49] on icon at bounding box center [673, 44] width 16 height 16
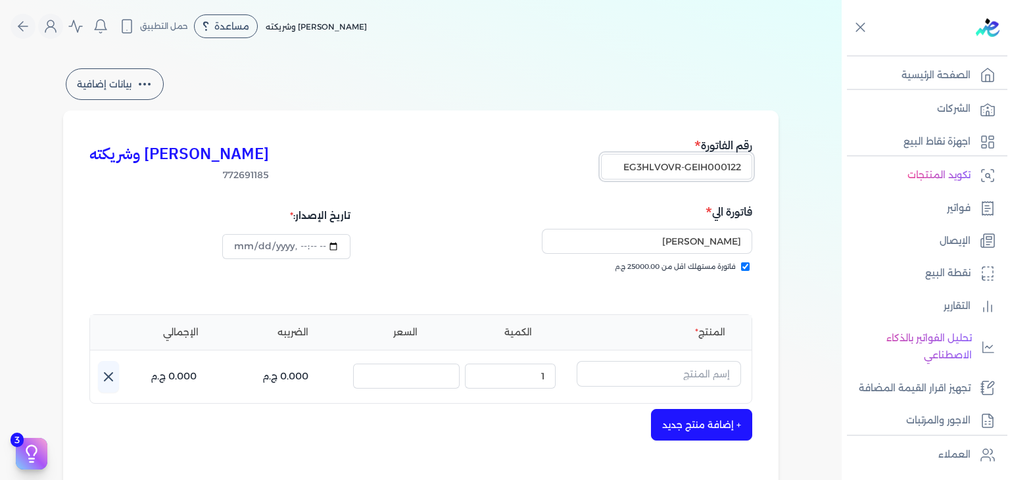
click at [707, 161] on input "EG3HLVOVR-GEIH000122" at bounding box center [676, 166] width 151 height 25
paste input "3"
type input "EG3HLVOVR-GEIH000123"
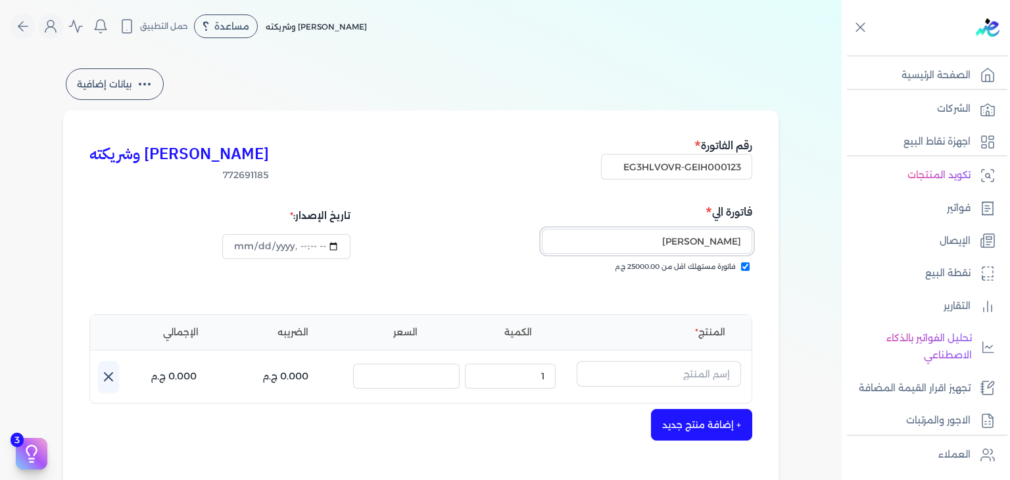
click at [681, 252] on input "[PERSON_NAME]" at bounding box center [647, 241] width 210 height 25
paste input "[PERSON_NAME]"
type input "[PERSON_NAME]"
click at [664, 376] on input "text" at bounding box center [659, 373] width 164 height 25
paste input "خمرة رذاذ عطري منعش نسائي - 250 مللي"
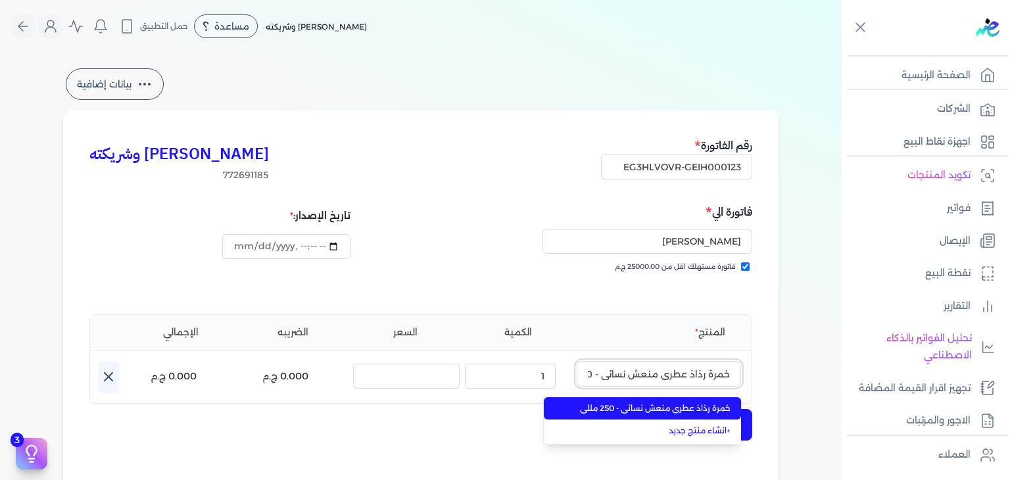
scroll to position [0, -35]
type input "خمرة رذاذ عطري منعش نسائي - 250 مللي"
click at [717, 411] on span "خمرة رذاذ عطري منعش نسائي - 250 مللي" at bounding box center [650, 408] width 160 height 12
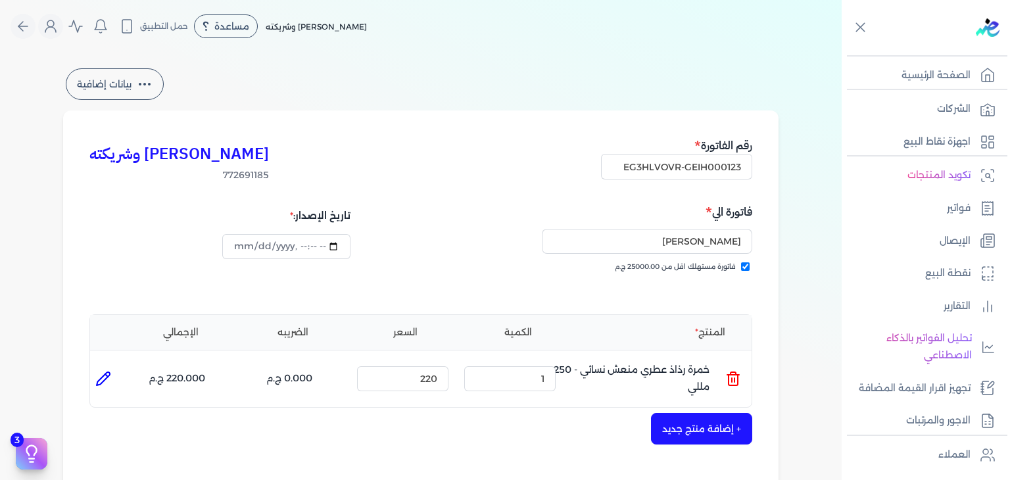
scroll to position [263, 0]
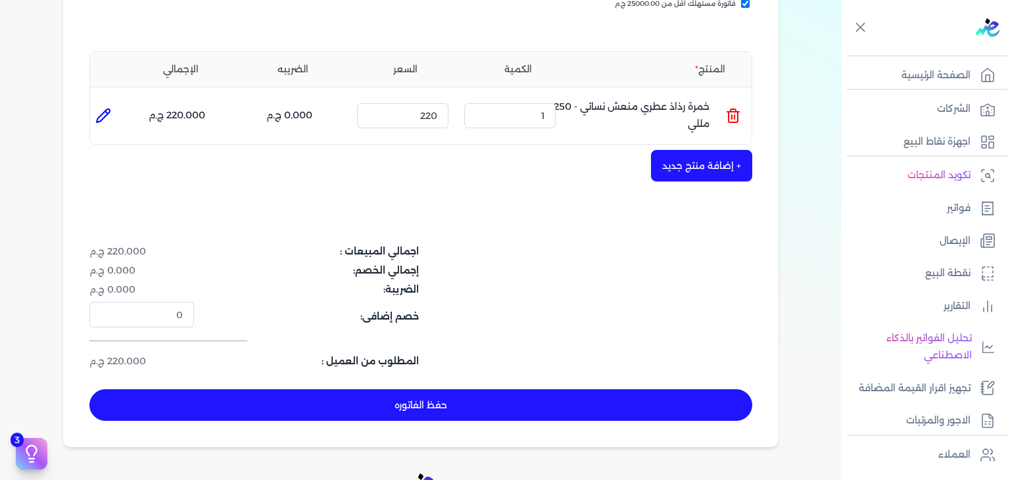
click at [440, 408] on button "حفظ الفاتوره" at bounding box center [420, 405] width 663 height 32
type input "[DATE]"
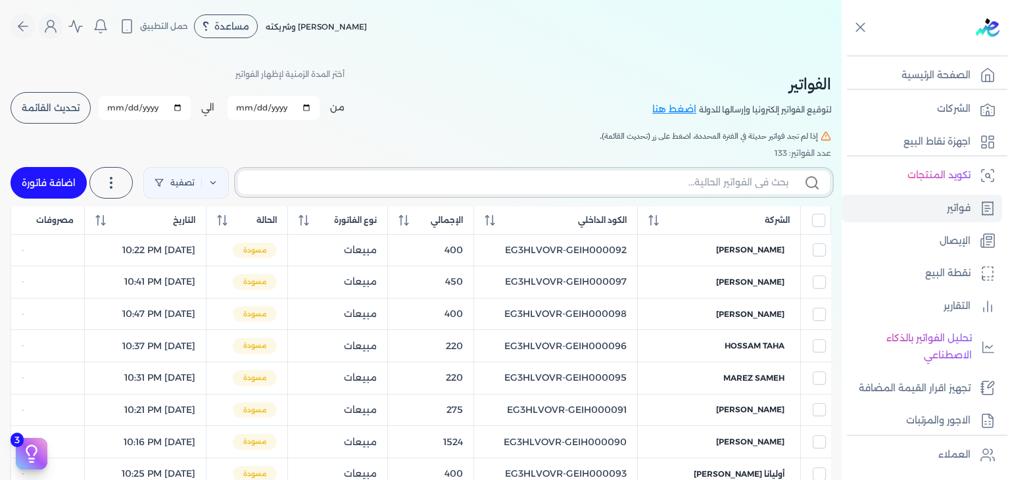
click at [688, 185] on input "text" at bounding box center [518, 183] width 540 height 14
paste input "EG3HLVOVR-GEIH000123"
type input "EG3HLVOVR-GEIH000123"
checkbox input "false"
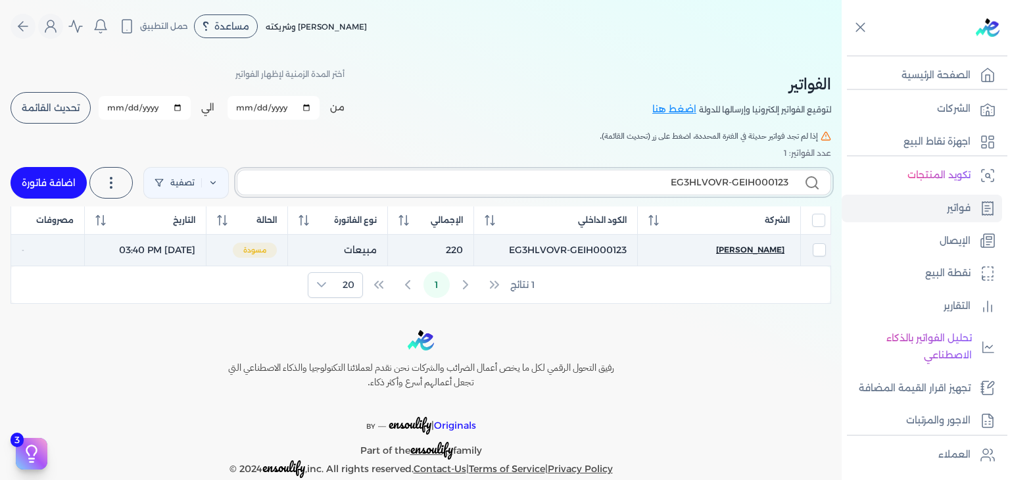
type input "EG3HLVOVR-GEIH000123"
click at [736, 250] on span "[PERSON_NAME]" at bounding box center [750, 250] width 68 height 12
select select "EGP"
select select "B"
select select "EGS"
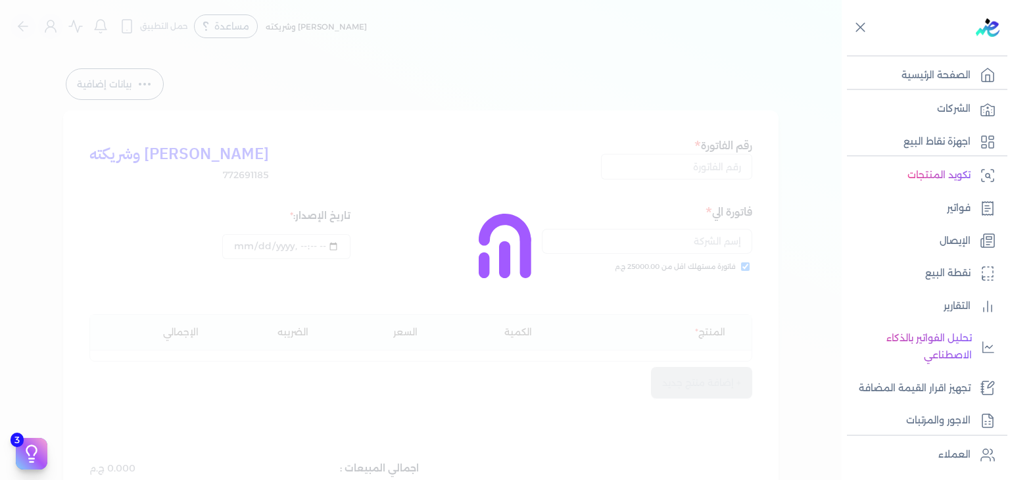
type input "EG3HLVOVR-GEIH000123"
checkbox input "true"
type input "[DATE]T15:40:38"
type input "[DATE]"
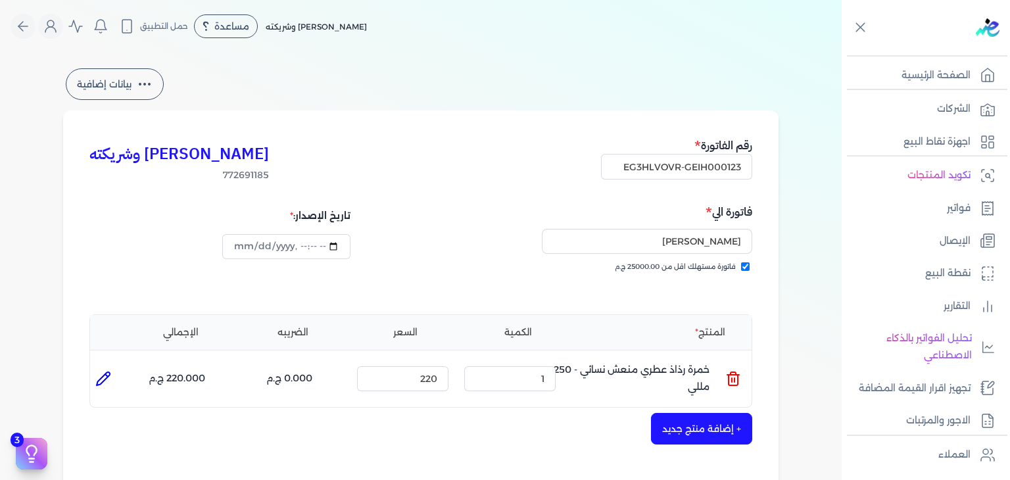
scroll to position [394, 0]
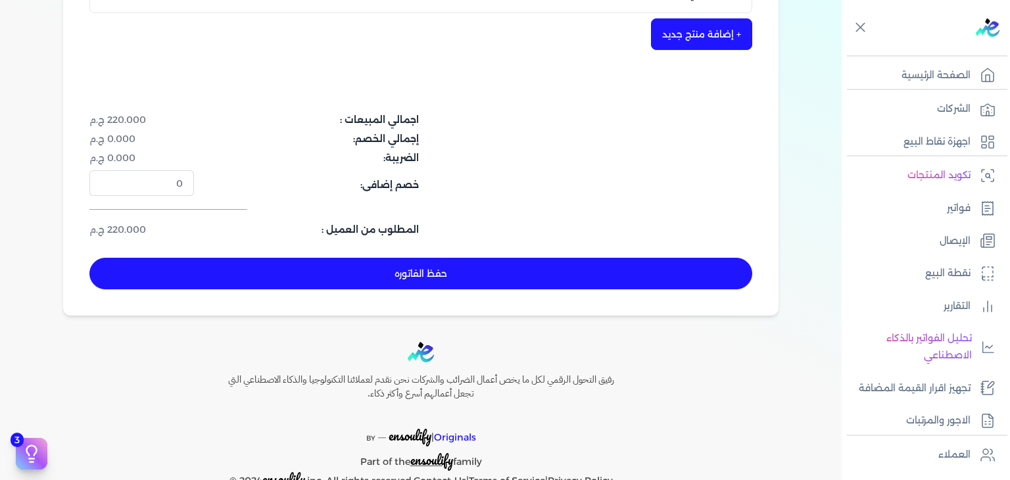
click at [577, 275] on button "حفظ الفاتوره" at bounding box center [420, 274] width 663 height 32
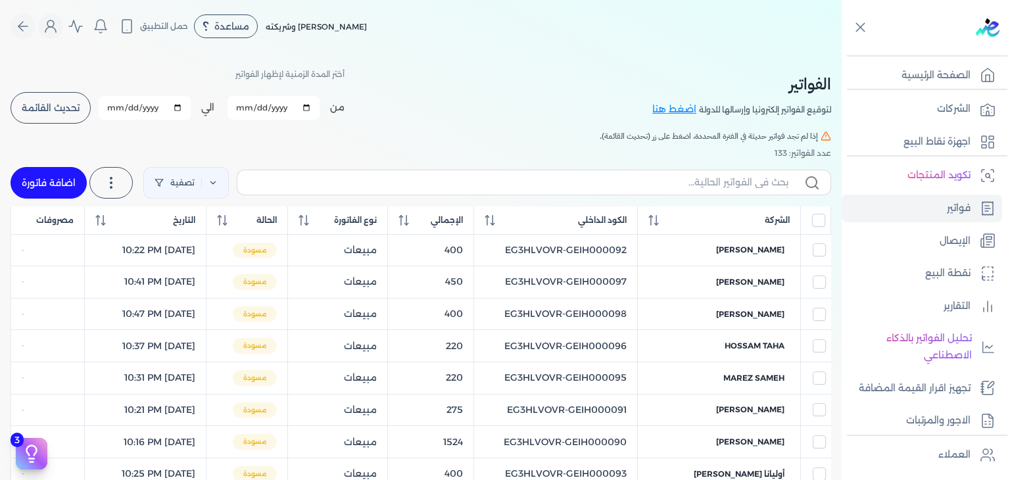
click at [67, 106] on span "تحديث القائمة" at bounding box center [51, 107] width 58 height 9
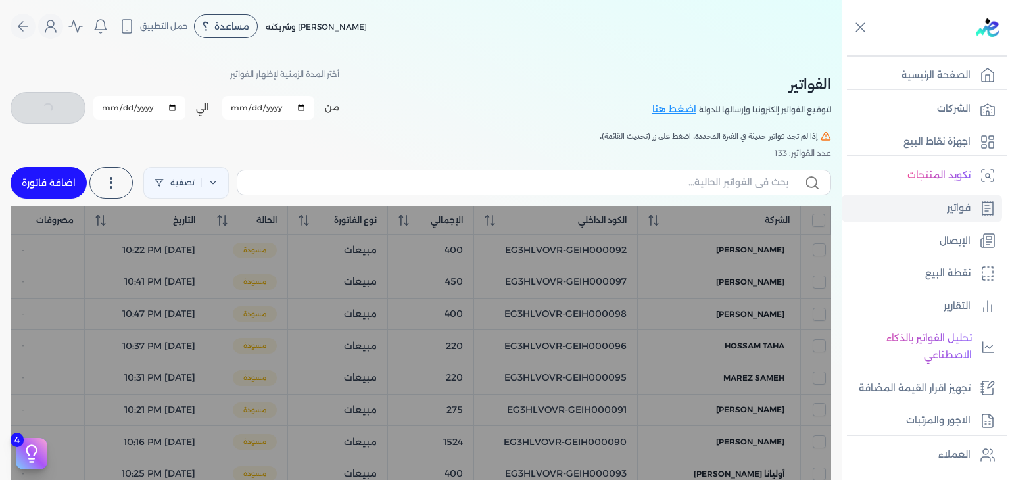
checkbox input "false"
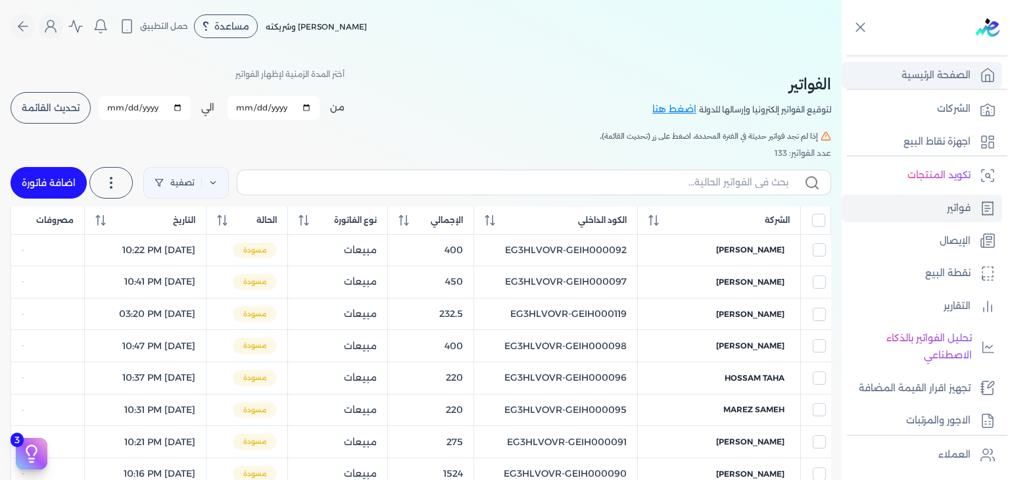
click at [951, 80] on p "الصفحة الرئيسية" at bounding box center [935, 75] width 69 height 17
